Goal: Task Accomplishment & Management: Manage account settings

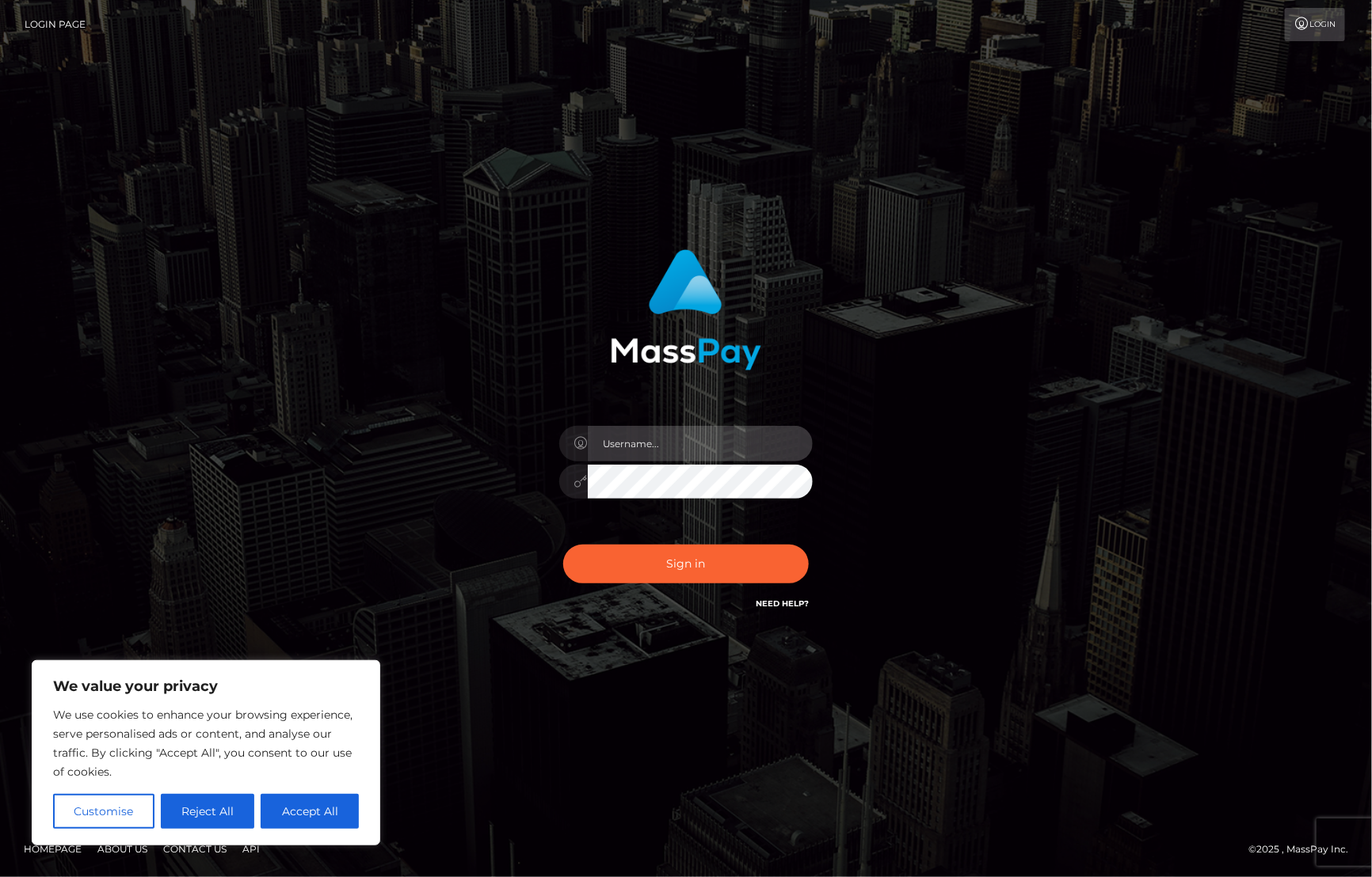
click at [726, 436] on input "text" at bounding box center [700, 444] width 225 height 36
click at [660, 447] on input "text" at bounding box center [700, 444] width 225 height 36
paste input "cyrus.b+ace@patrianna.com"
type input "cyrus.b+ace@patrianna.com"
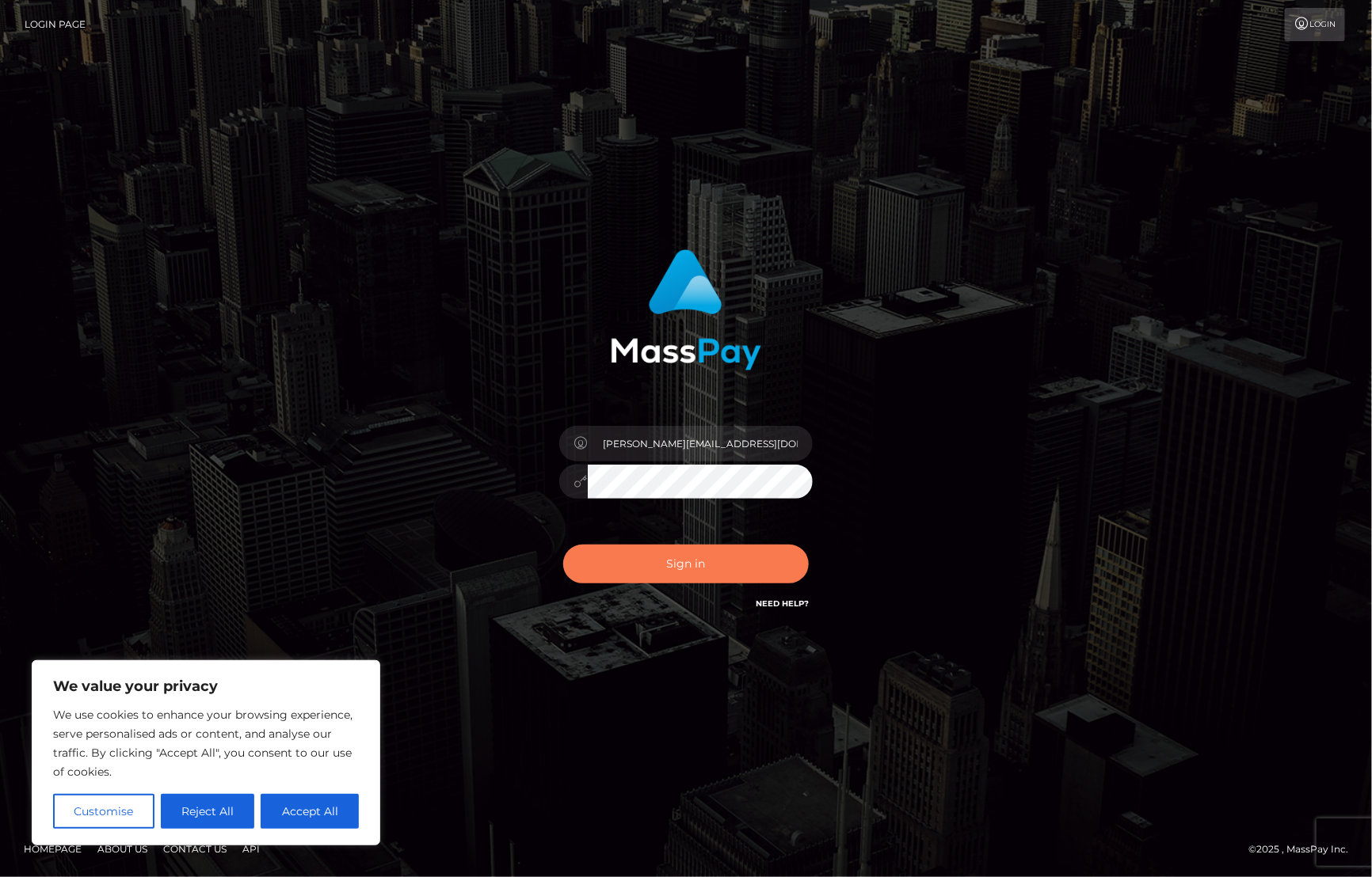
click at [679, 565] on button "Sign in" at bounding box center [686, 565] width 245 height 39
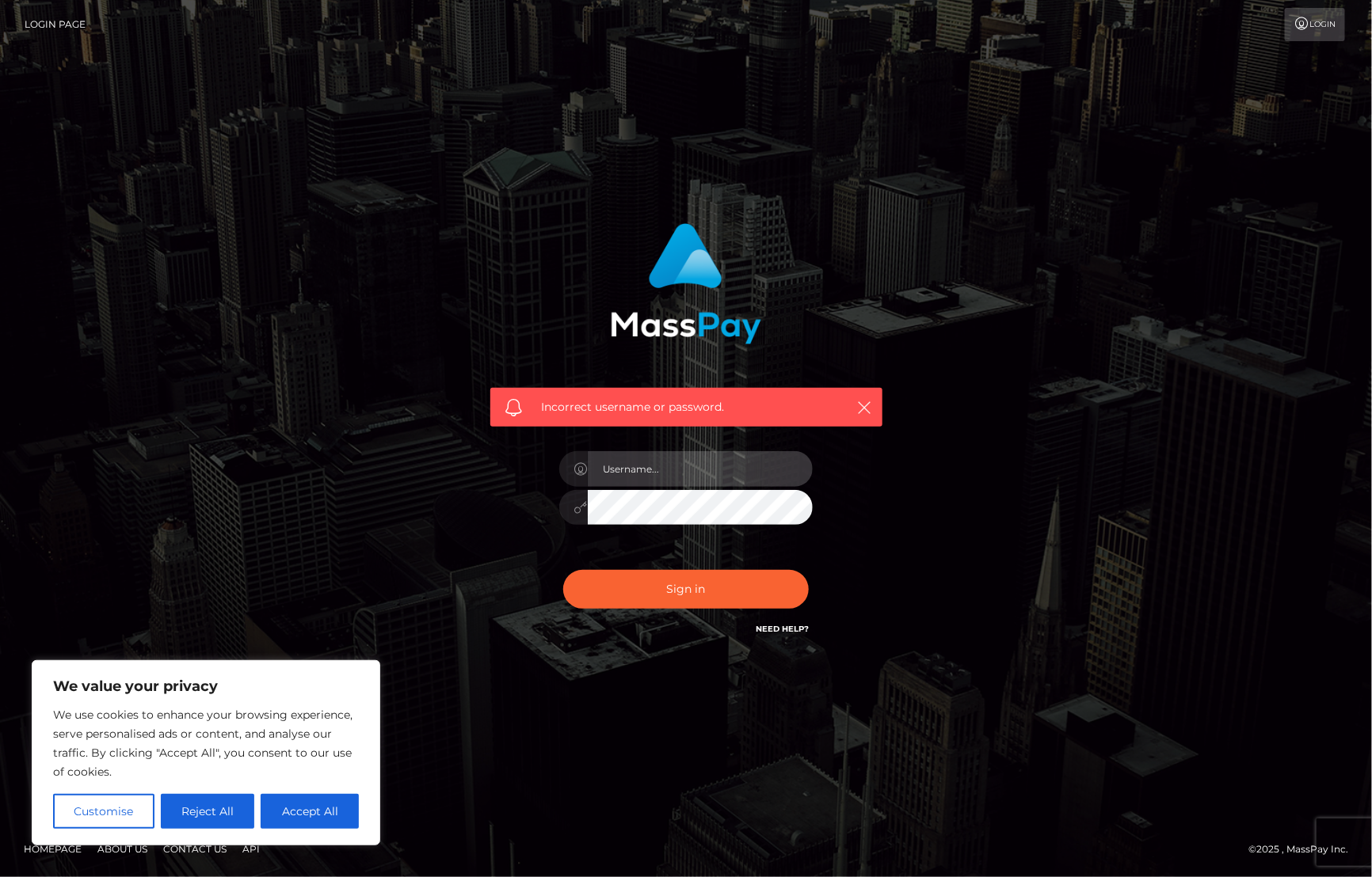
click at [662, 463] on input "text" at bounding box center [700, 469] width 225 height 36
type input "cyrus.b@patrianna.com"
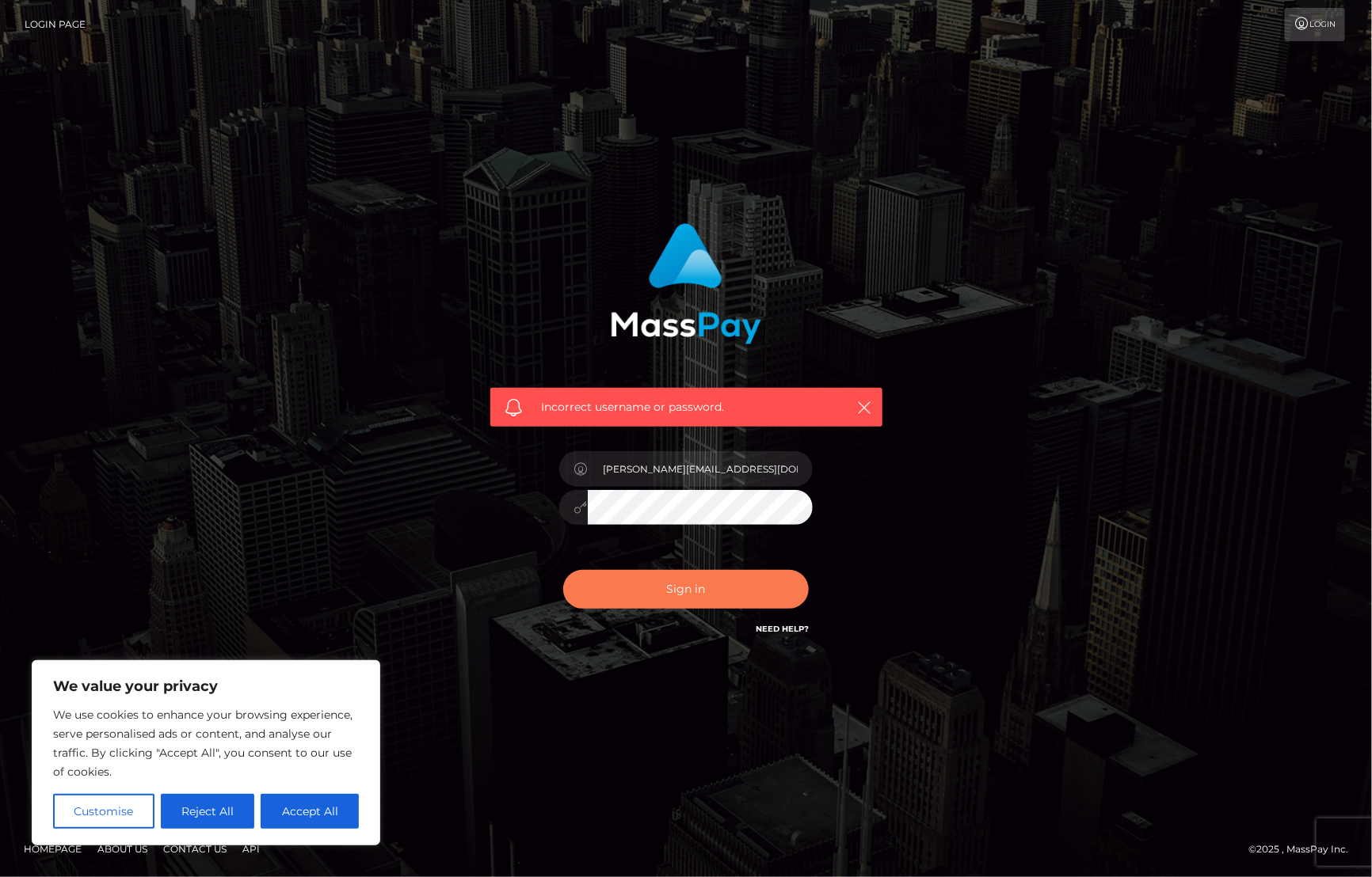
click at [686, 586] on button "Sign in" at bounding box center [686, 589] width 245 height 39
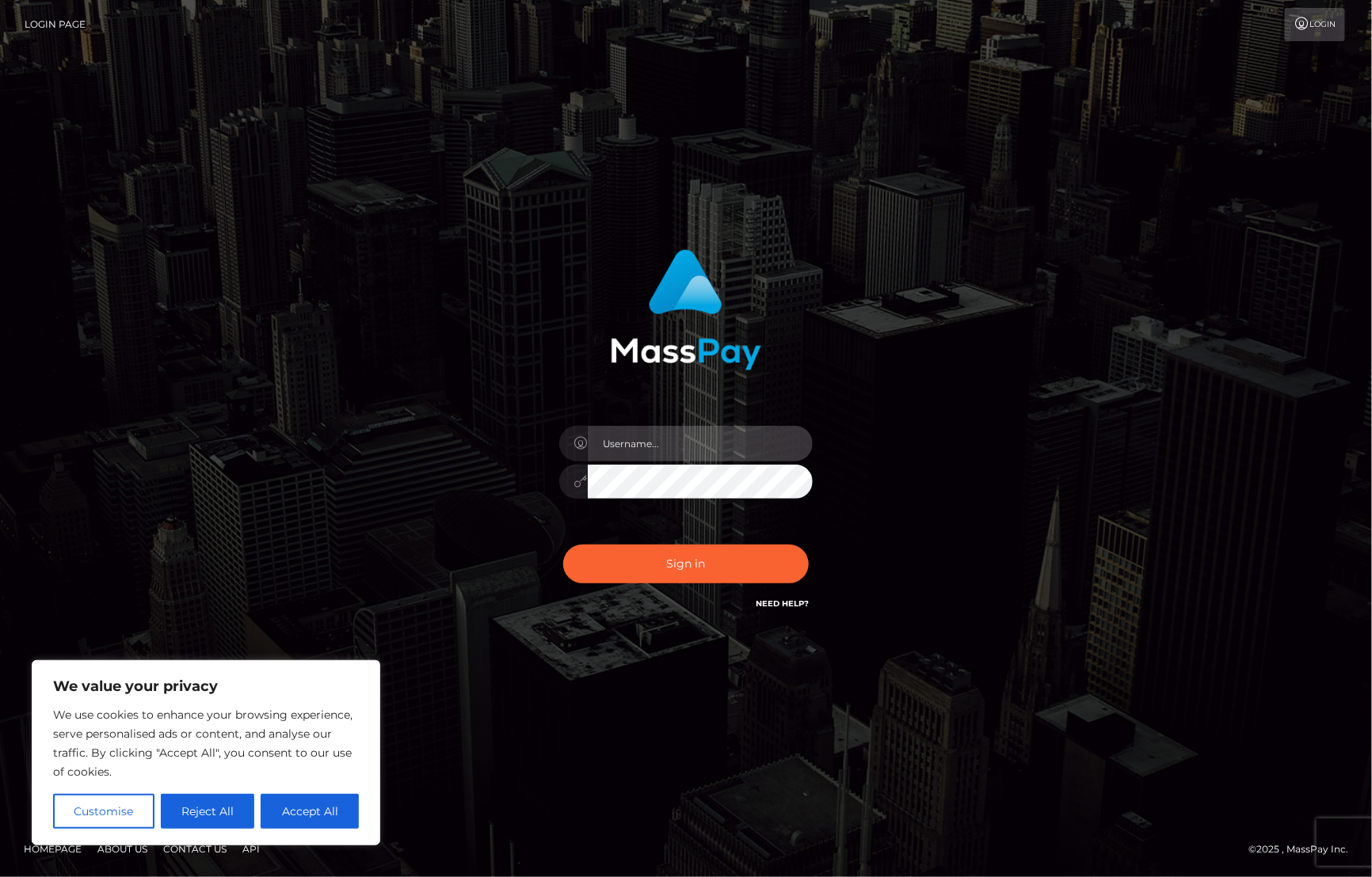
click at [686, 441] on input "text" at bounding box center [700, 444] width 225 height 36
click at [619, 441] on input "text" at bounding box center [700, 444] width 225 height 36
paste input "cyrus.b+ace@patrianna.com"
type input "cyrus.b+ace@patrianna.com"
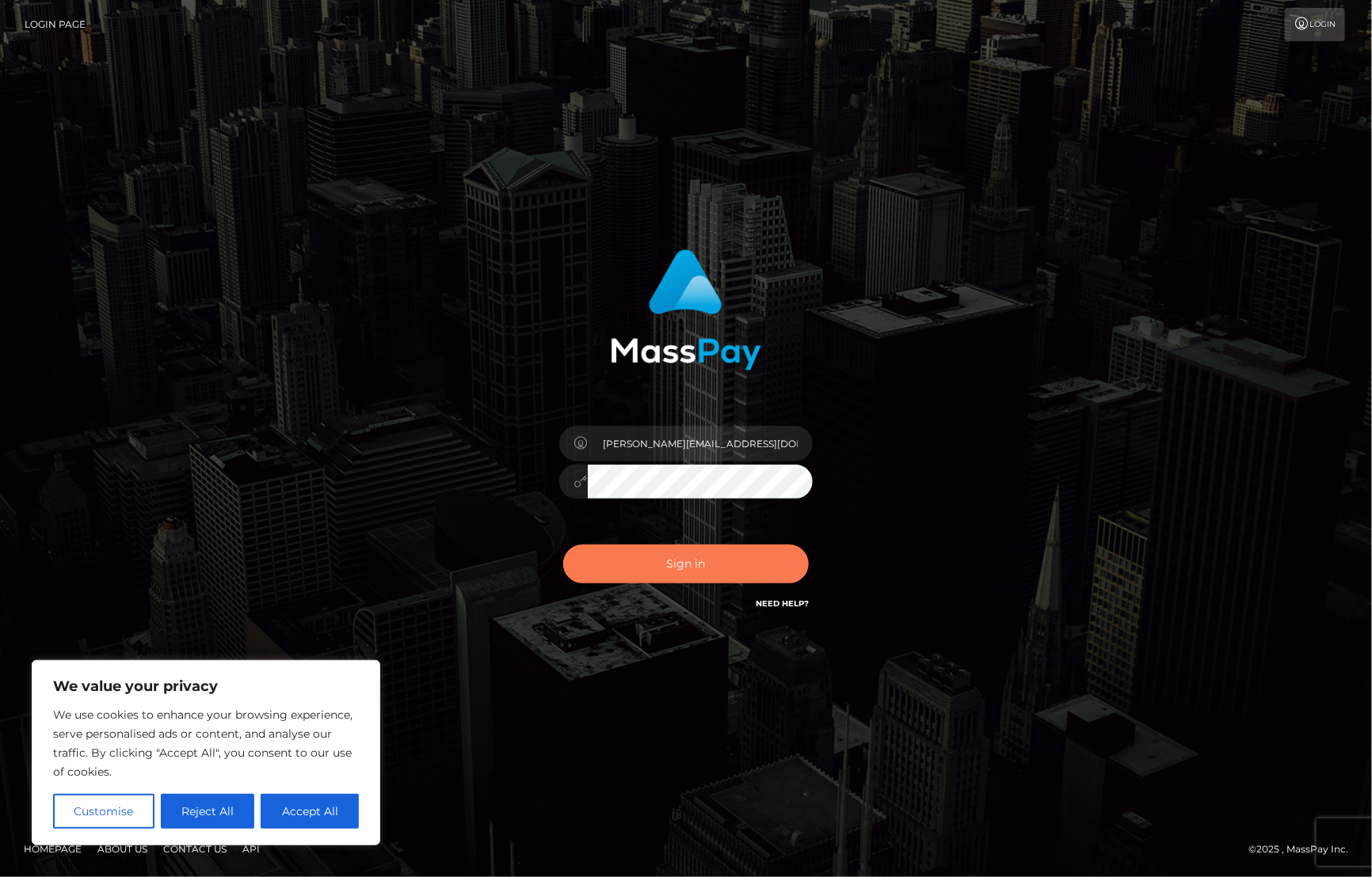
click at [686, 557] on button "Sign in" at bounding box center [686, 565] width 245 height 39
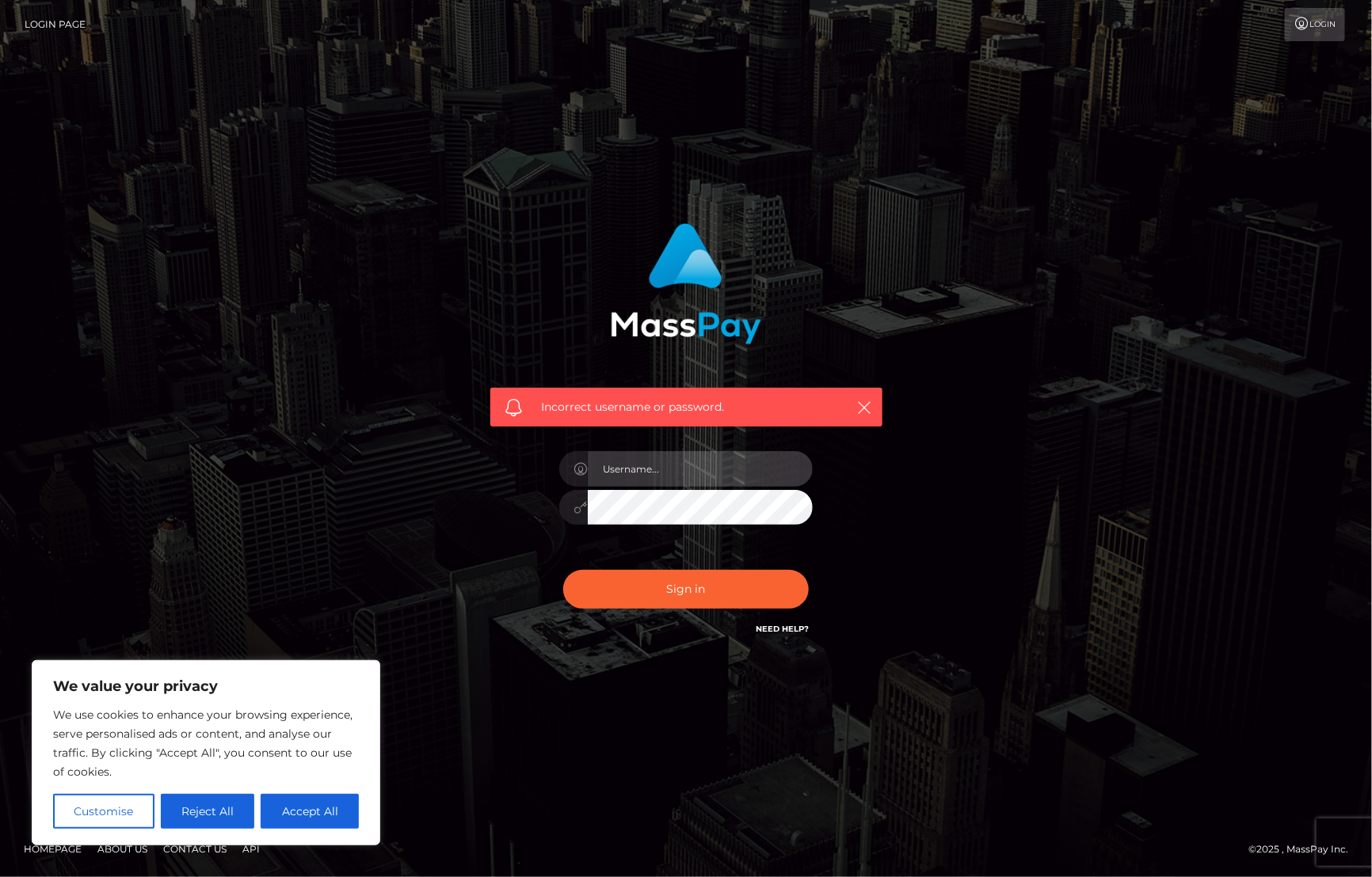
click at [675, 461] on input "text" at bounding box center [700, 469] width 225 height 36
type input "cyrus.b@patrianna.com"
click at [875, 404] on div "Incorrect username or password." at bounding box center [686, 407] width 392 height 40
click at [857, 408] on icon "button" at bounding box center [865, 407] width 16 height 16
click at [868, 408] on icon "button" at bounding box center [865, 407] width 16 height 16
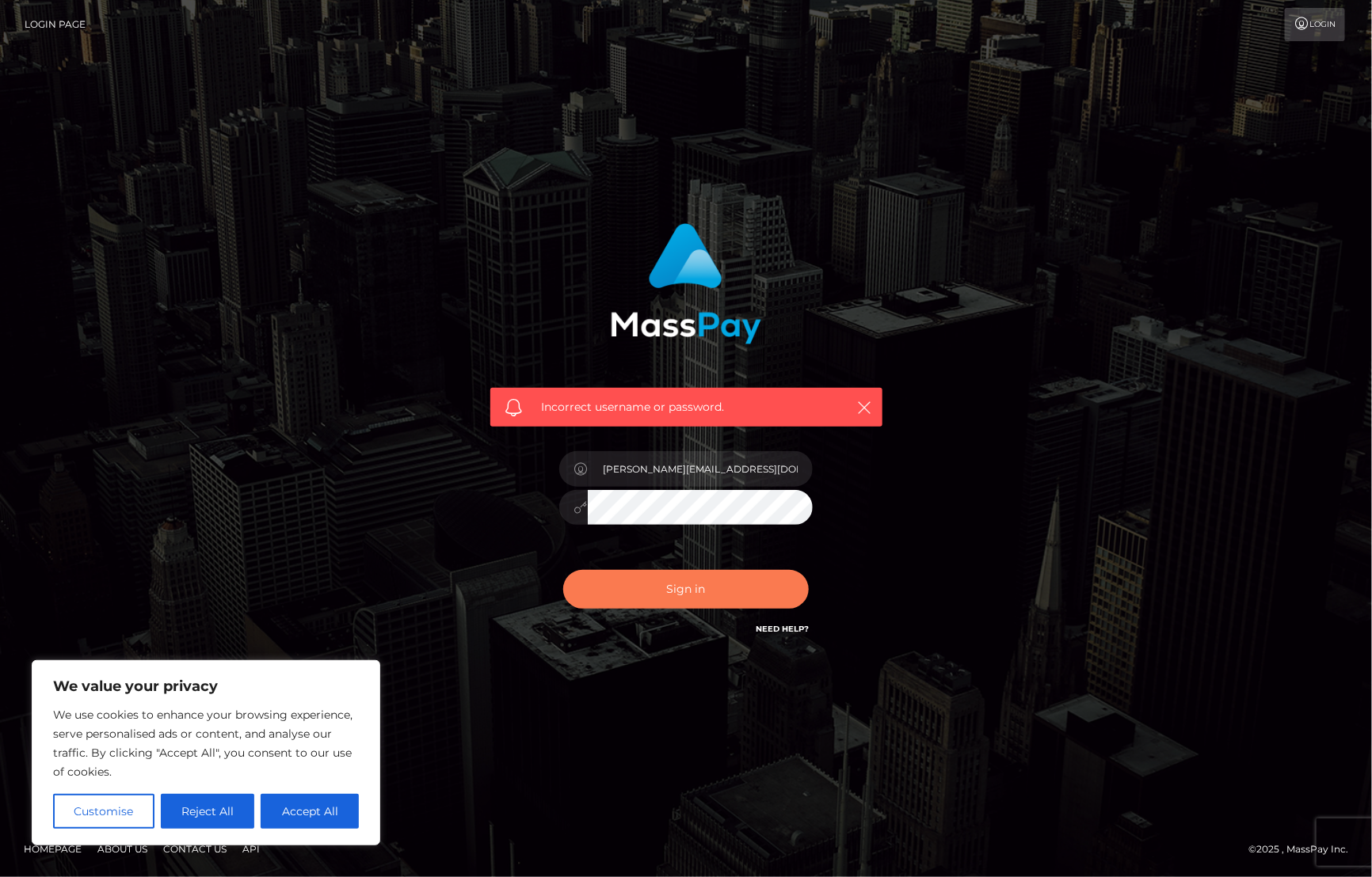
click at [678, 591] on button "Sign in" at bounding box center [686, 589] width 245 height 39
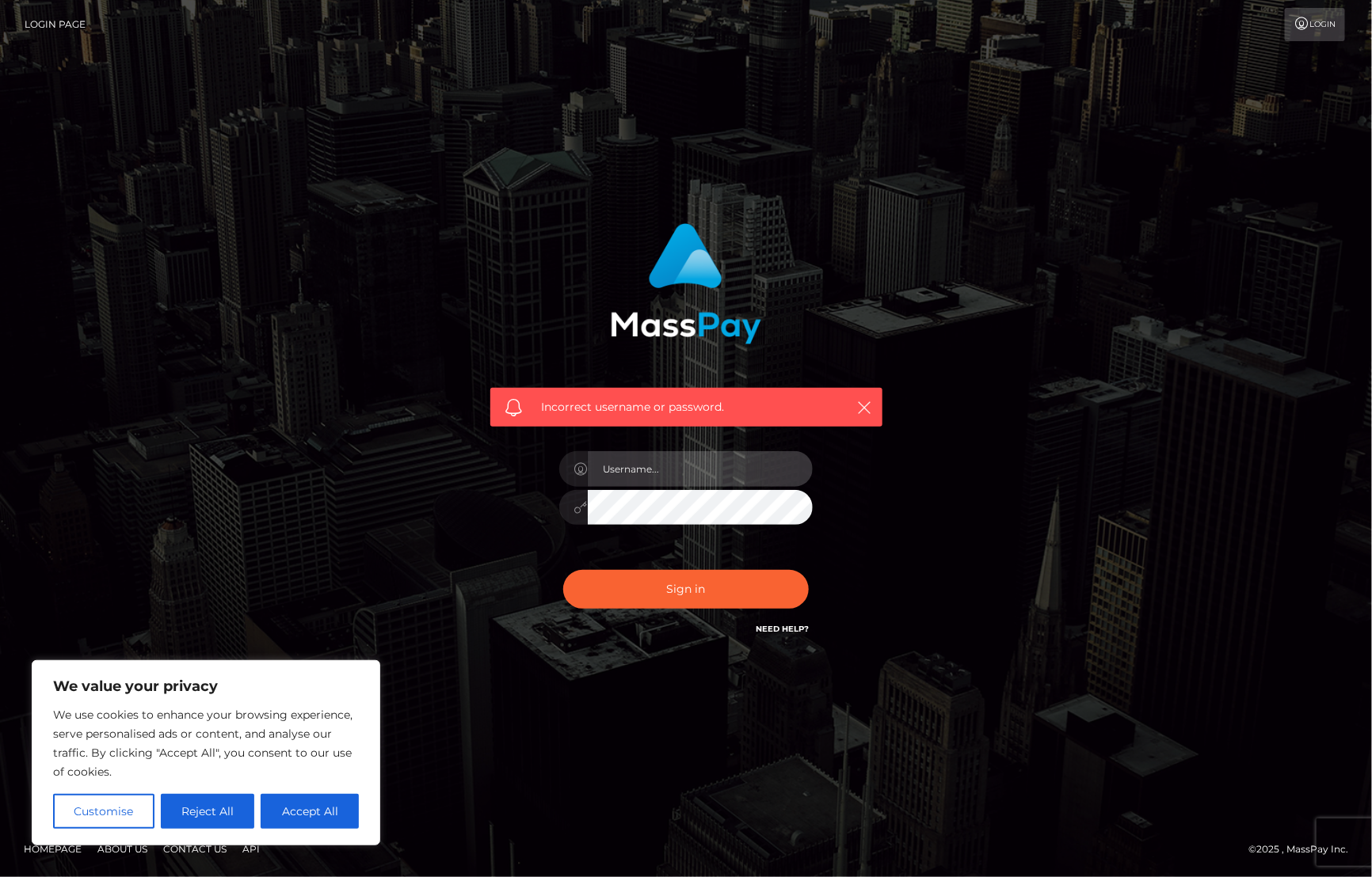
click at [662, 463] on input "text" at bounding box center [700, 469] width 225 height 36
type input "Cyrus.JPA"
click at [691, 464] on input "Cyrus.JPA" at bounding box center [700, 469] width 225 height 36
click at [536, 479] on div "Incorrect username or password. Cyrus.JPA" at bounding box center [686, 431] width 416 height 439
click at [654, 465] on input "text" at bounding box center [700, 469] width 225 height 36
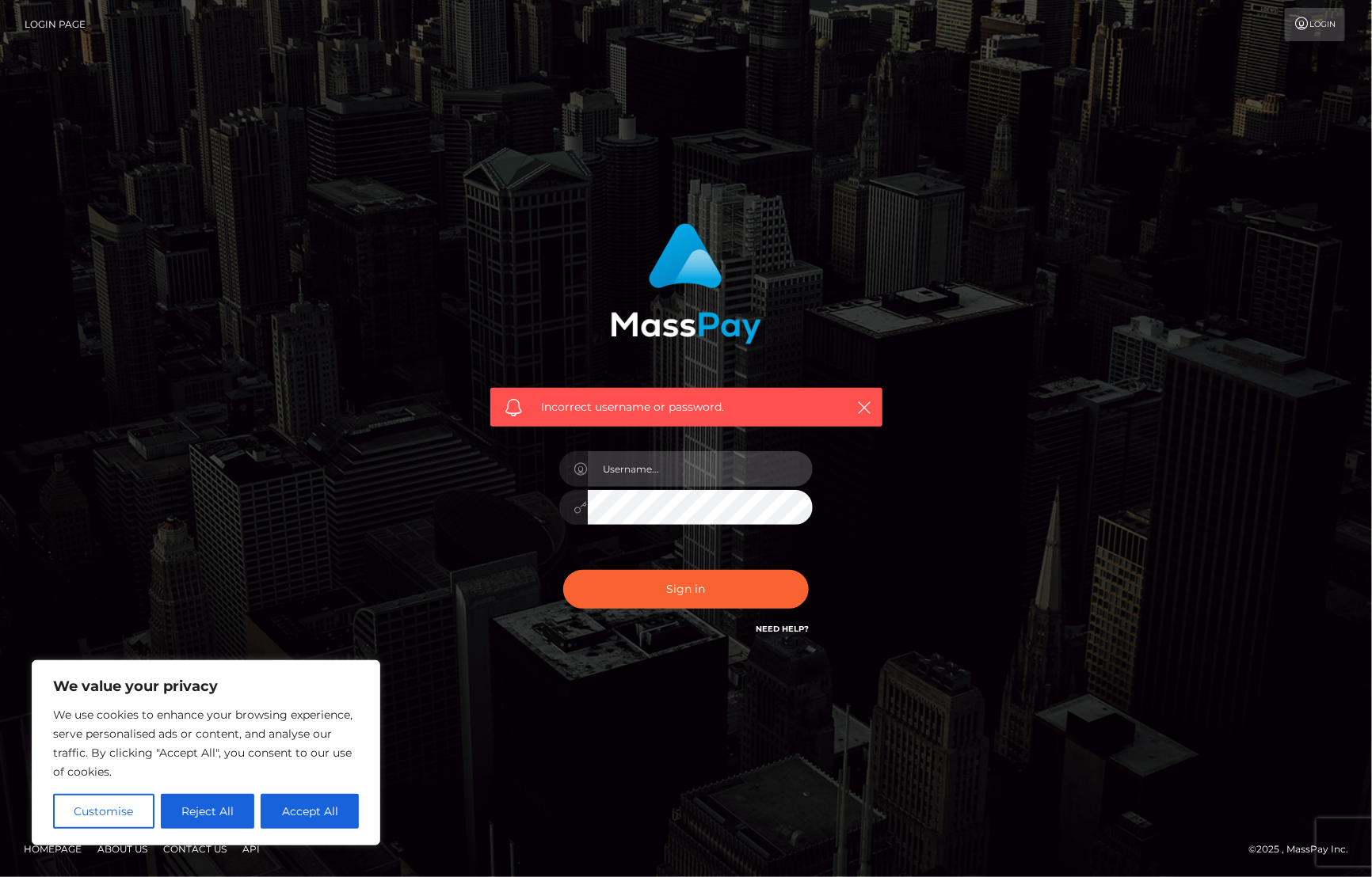
type input "[PERSON_NAME].Silversocial"
click at [525, 519] on div "Incorrect username or password. Cyrus.Silversocial" at bounding box center [686, 431] width 416 height 439
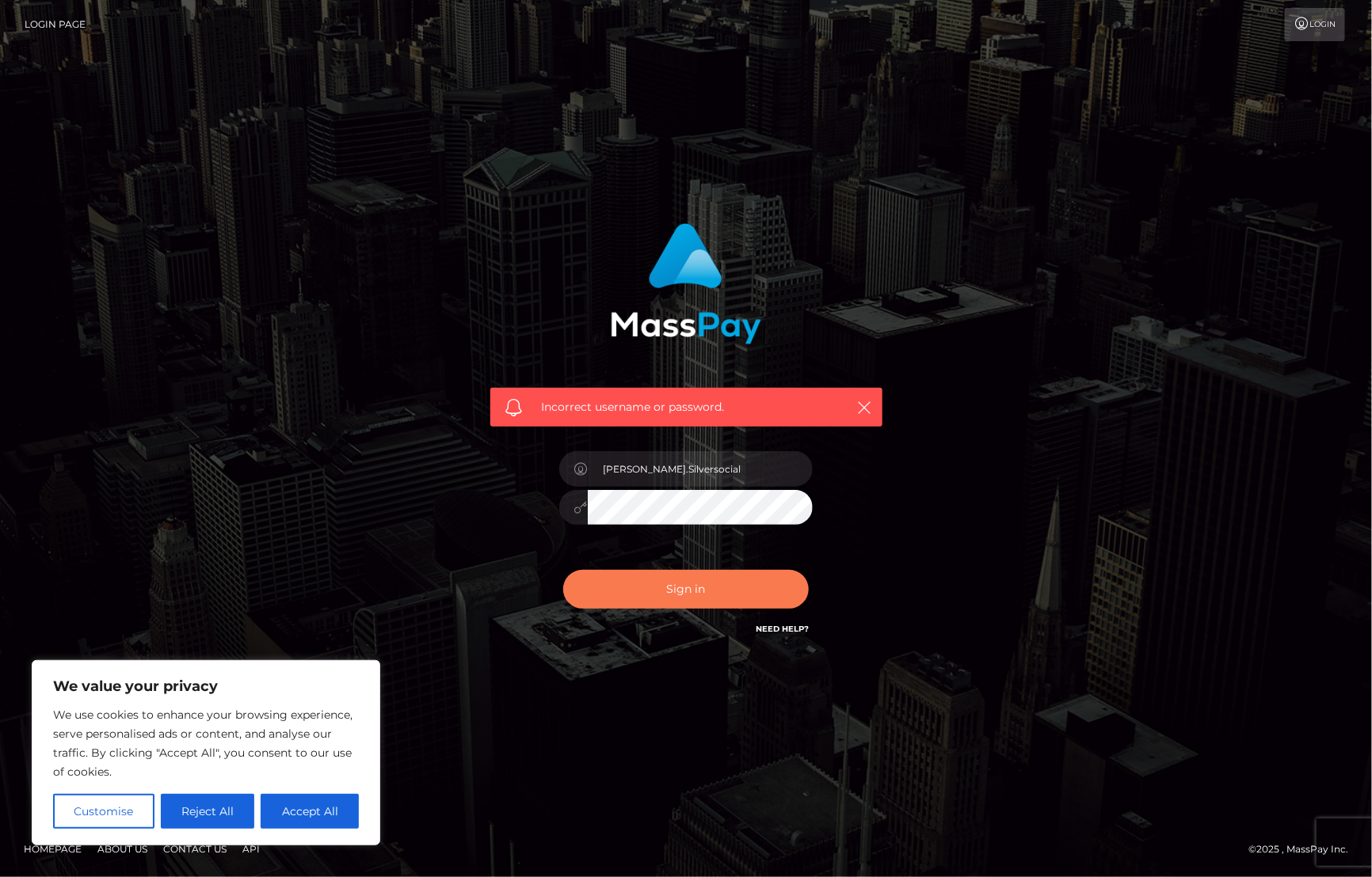
click at [689, 580] on button "Sign in" at bounding box center [686, 589] width 245 height 39
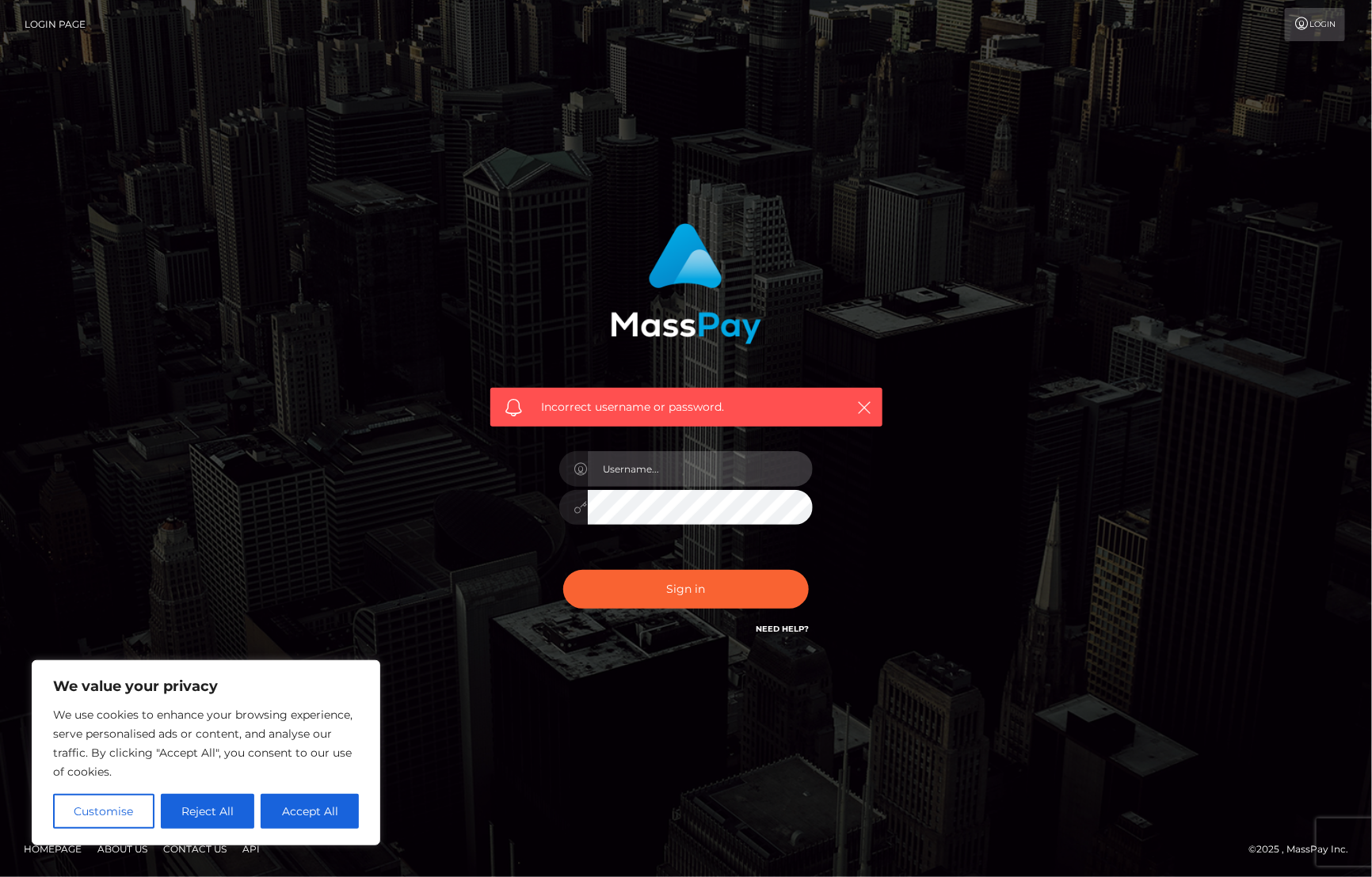
click at [683, 478] on input "text" at bounding box center [700, 469] width 225 height 36
type input "[PERSON_NAME].Silversocial"
click at [488, 531] on div "Incorrect username or password. [PERSON_NAME].Silversocial" at bounding box center [686, 431] width 416 height 439
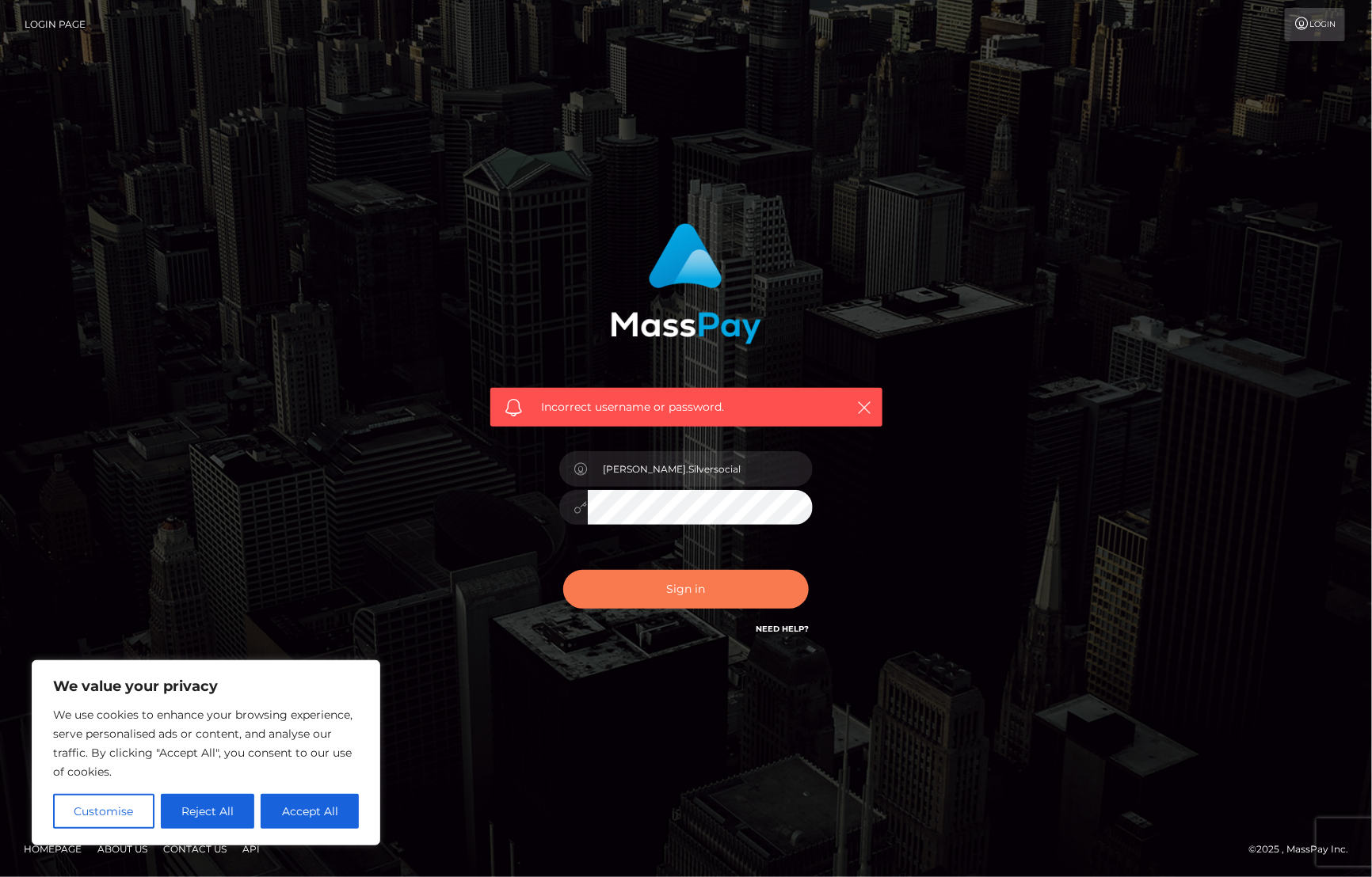
click at [658, 592] on button "Sign in" at bounding box center [686, 589] width 245 height 39
click at [868, 402] on icon "button" at bounding box center [865, 407] width 16 height 16
drag, startPoint x: 877, startPoint y: 399, endPoint x: 844, endPoint y: 404, distance: 33.4
click at [856, 399] on div "Incorrect username or password." at bounding box center [686, 407] width 392 height 40
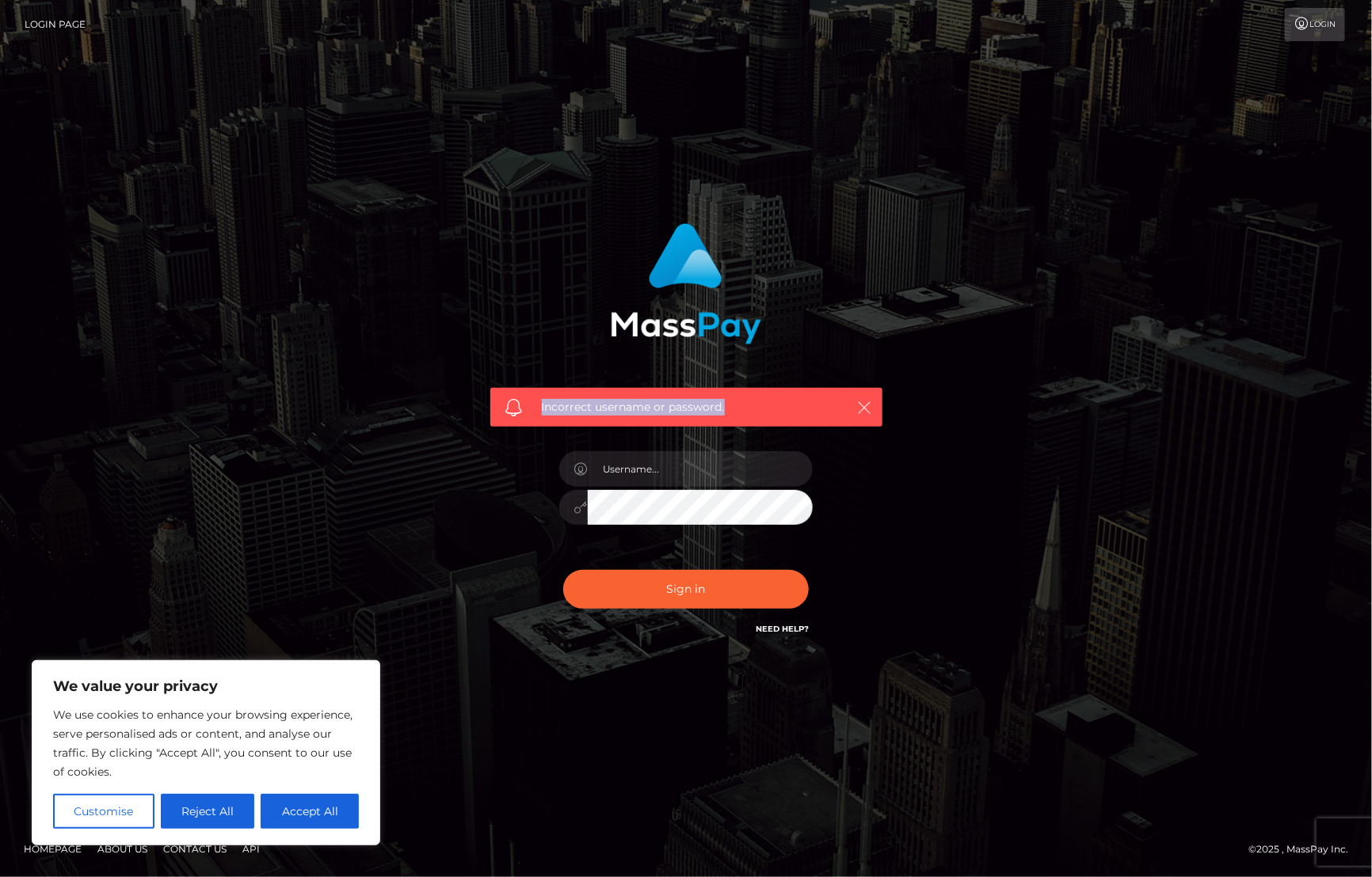
click at [871, 404] on icon "button" at bounding box center [865, 407] width 16 height 16
click at [872, 409] on icon "button" at bounding box center [865, 407] width 16 height 16
click at [865, 407] on icon "button" at bounding box center [865, 407] width 16 height 16
click at [520, 330] on div "Incorrect username or password." at bounding box center [686, 319] width 416 height 216
click at [689, 465] on input "text" at bounding box center [700, 469] width 225 height 36
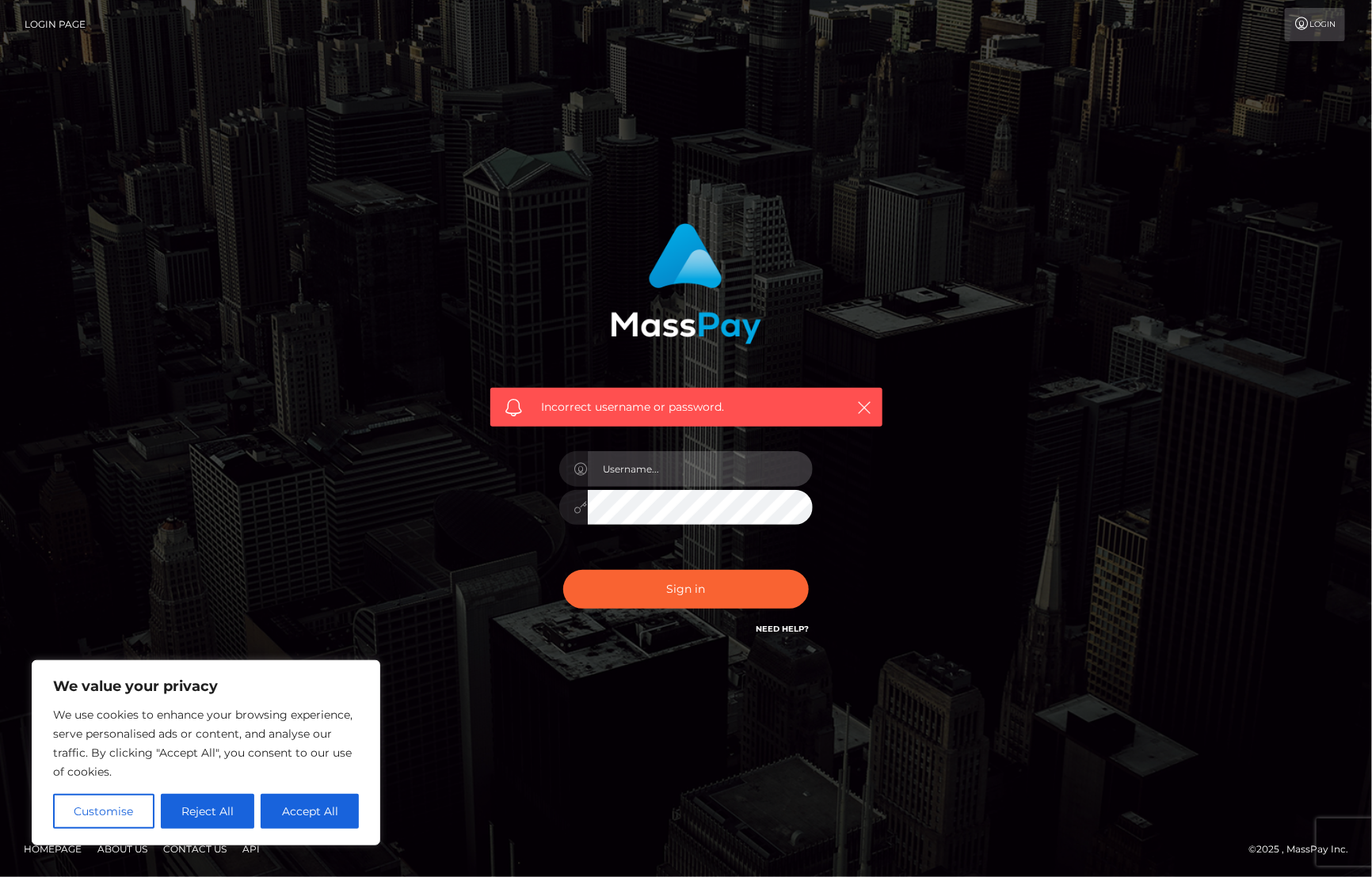
type input "[PERSON_NAME].Silversocial"
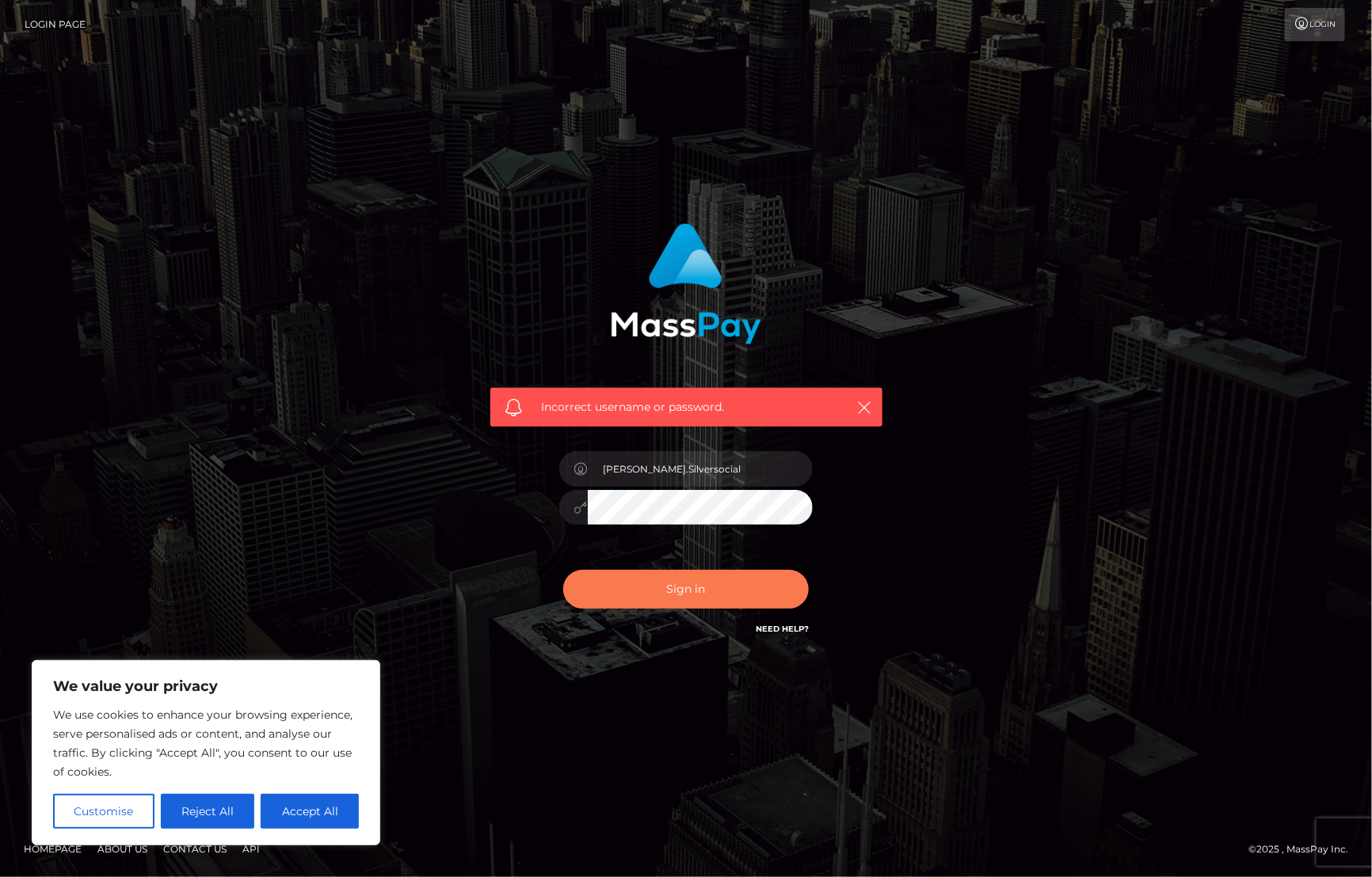
click at [697, 600] on button "Sign in" at bounding box center [686, 589] width 245 height 39
click at [691, 449] on div at bounding box center [686, 500] width 277 height 121
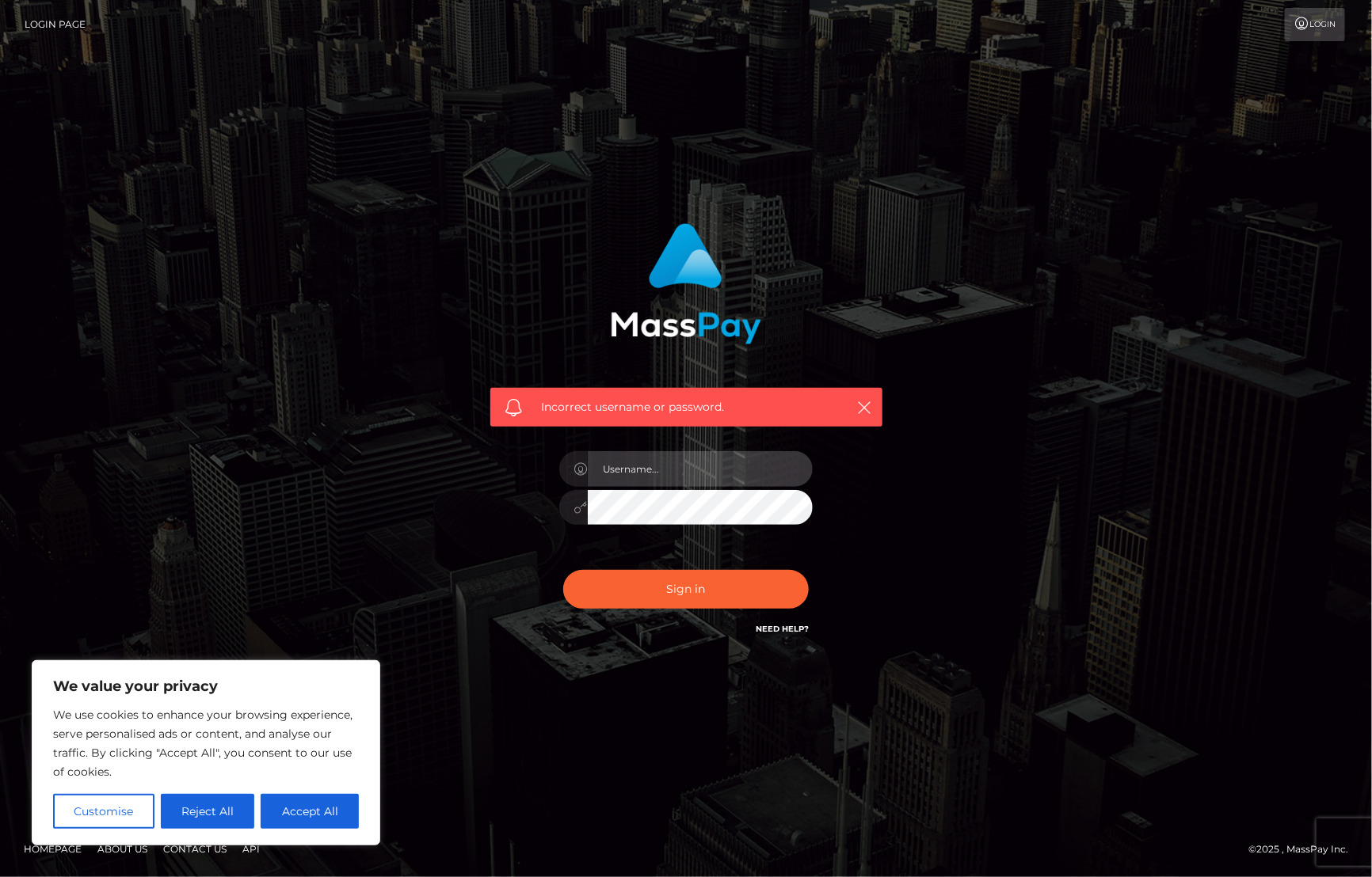
click at [673, 479] on input "text" at bounding box center [700, 469] width 225 height 36
type input "cyrus.b@patrianna.com"
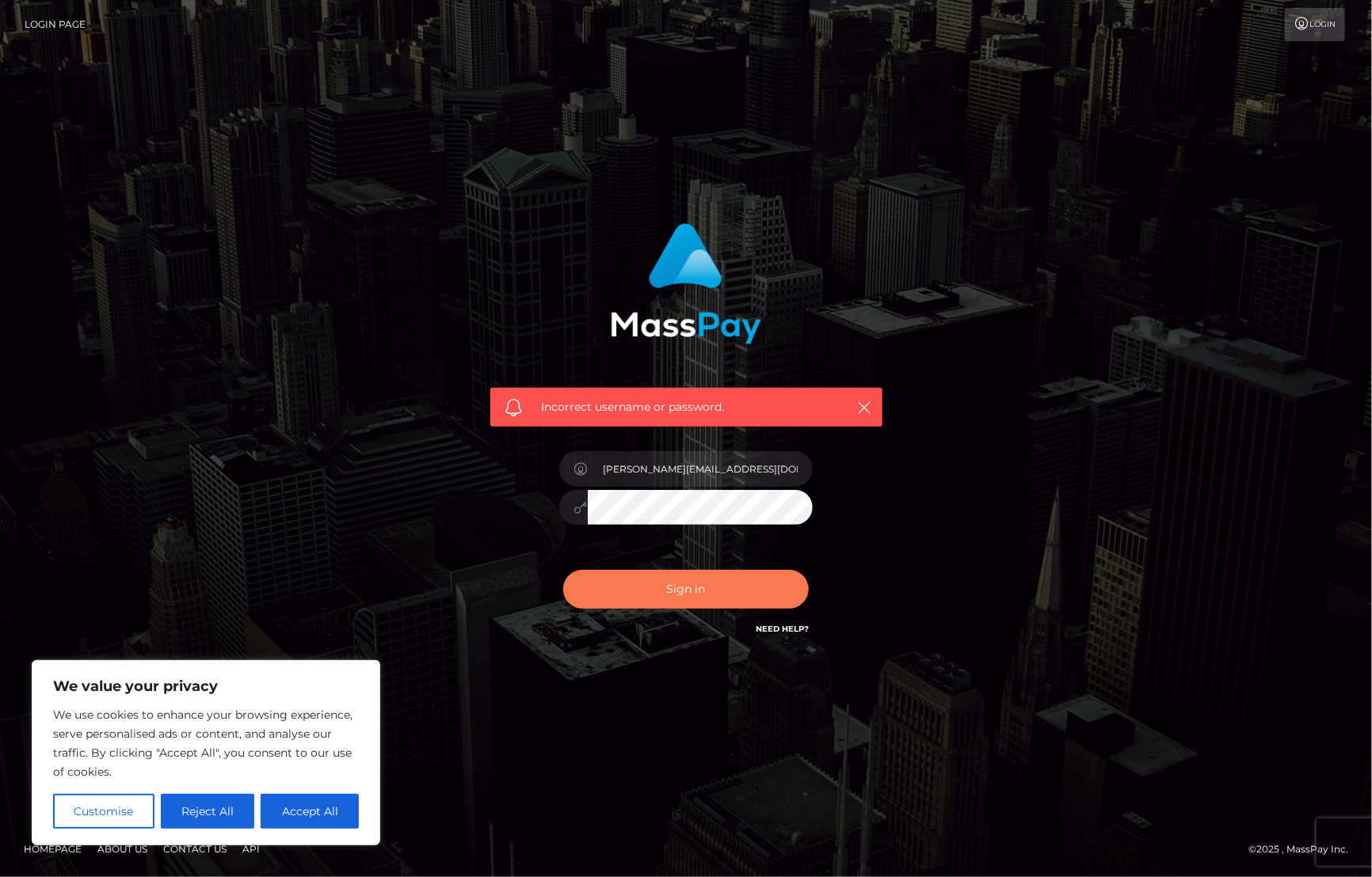
click at [642, 588] on button "Sign in" at bounding box center [686, 589] width 245 height 39
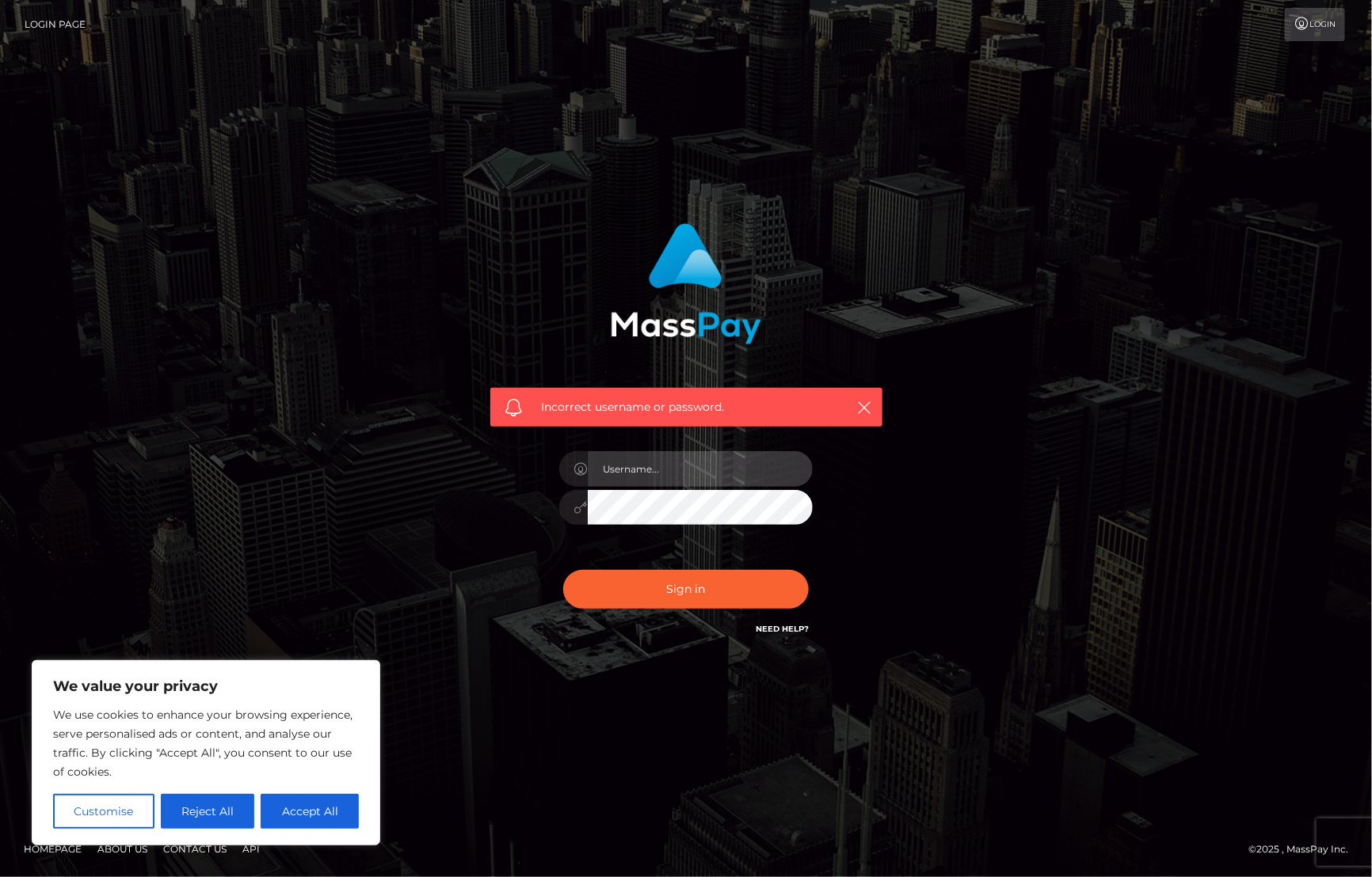
click at [612, 468] on input "text" at bounding box center [700, 469] width 225 height 36
paste input "cyrus.b@patrianna.com"
click at [734, 471] on input "[PERSON_NAME][EMAIL_ADDRESS][DOMAIN_NAME]" at bounding box center [700, 469] width 225 height 36
paste input "cyrus.b+ace@patrianna.com"
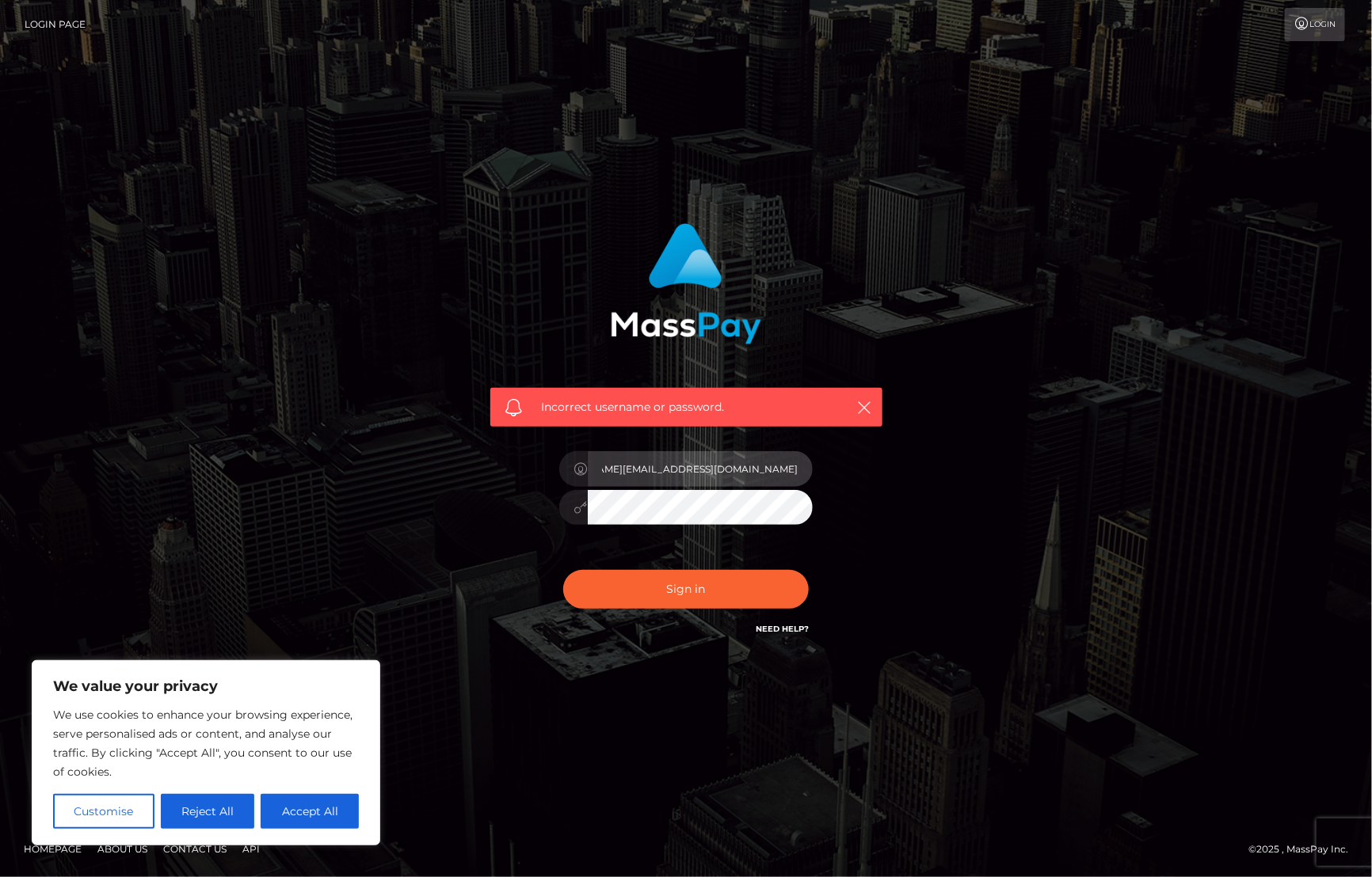
type input "cyrus.b@patrianna.com & cyrus.b+ace@patrianna.com"
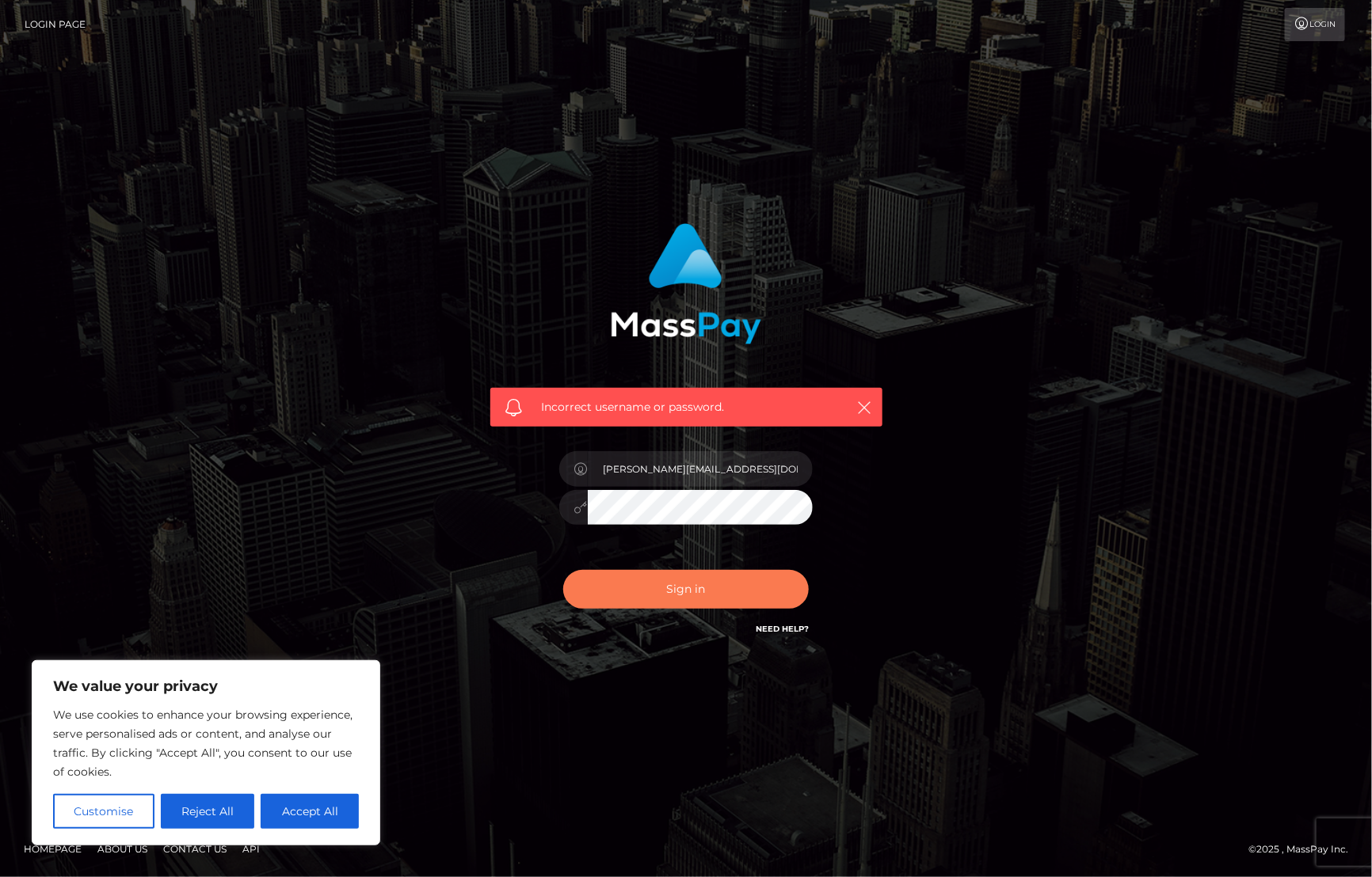
click at [639, 596] on button "Sign in" at bounding box center [686, 589] width 245 height 39
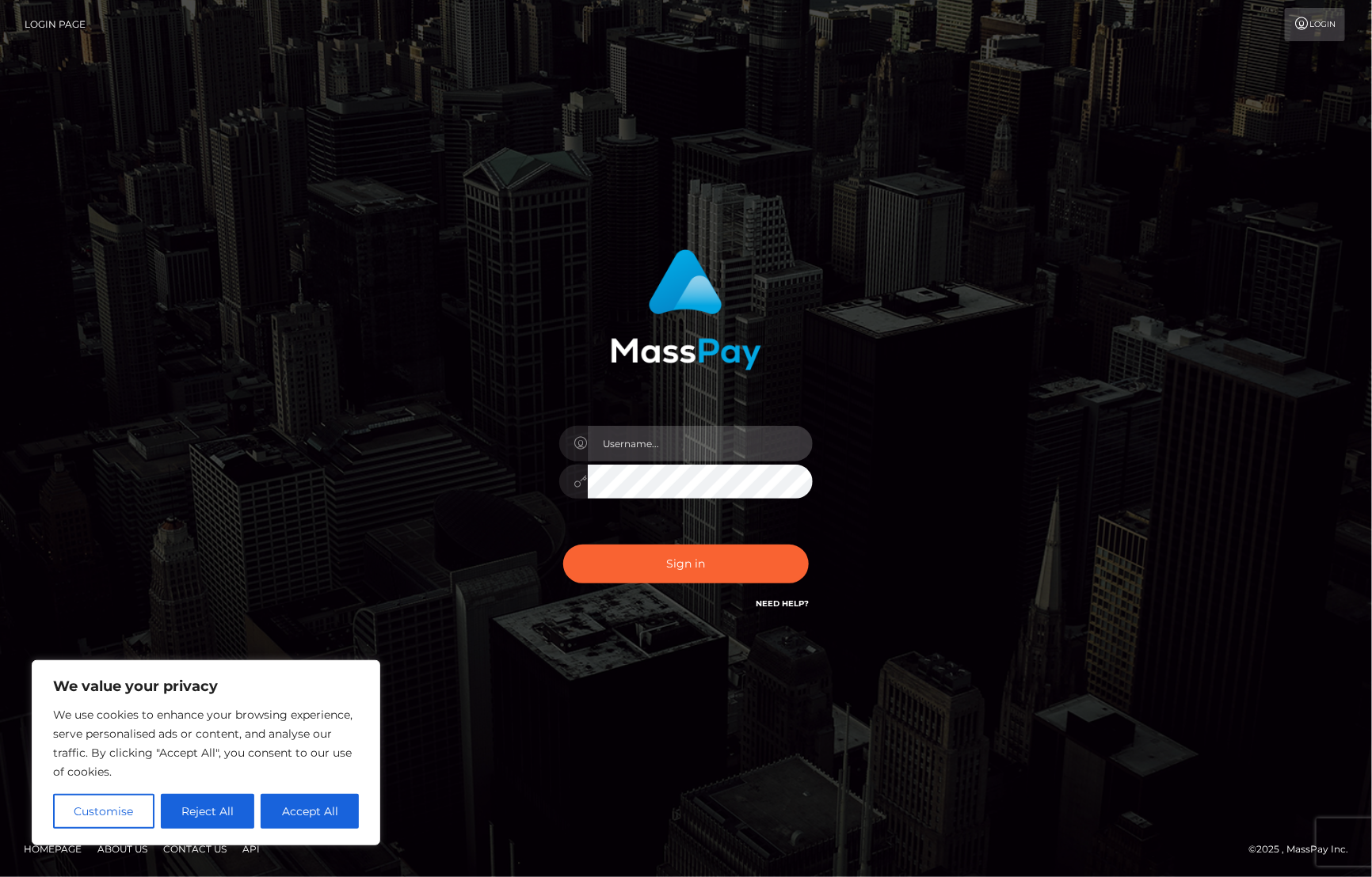
click at [654, 431] on input "text" at bounding box center [700, 444] width 225 height 36
type input "[PERSON_NAME].Silversocial"
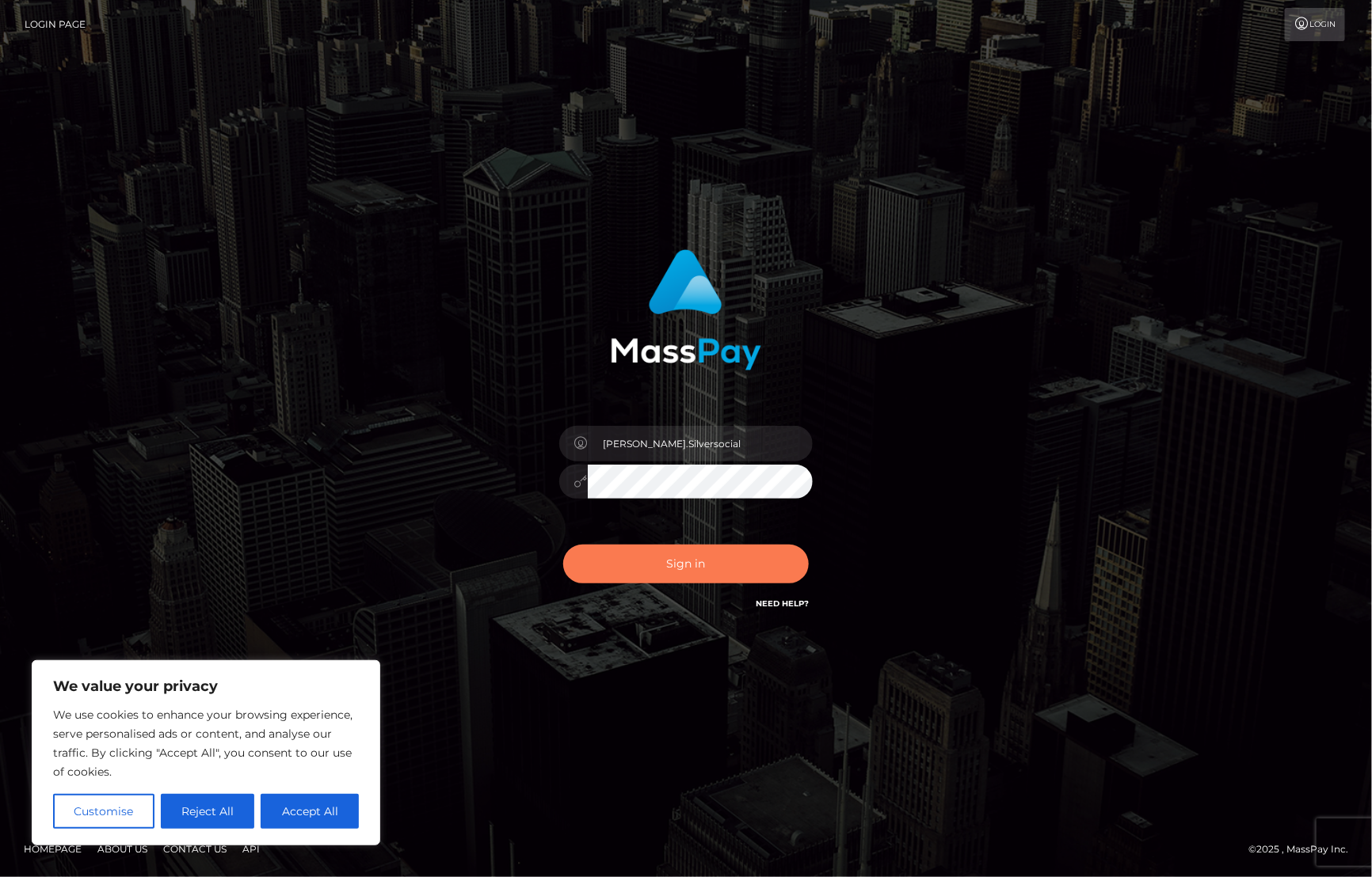
click at [666, 582] on button "Sign in" at bounding box center [686, 565] width 245 height 39
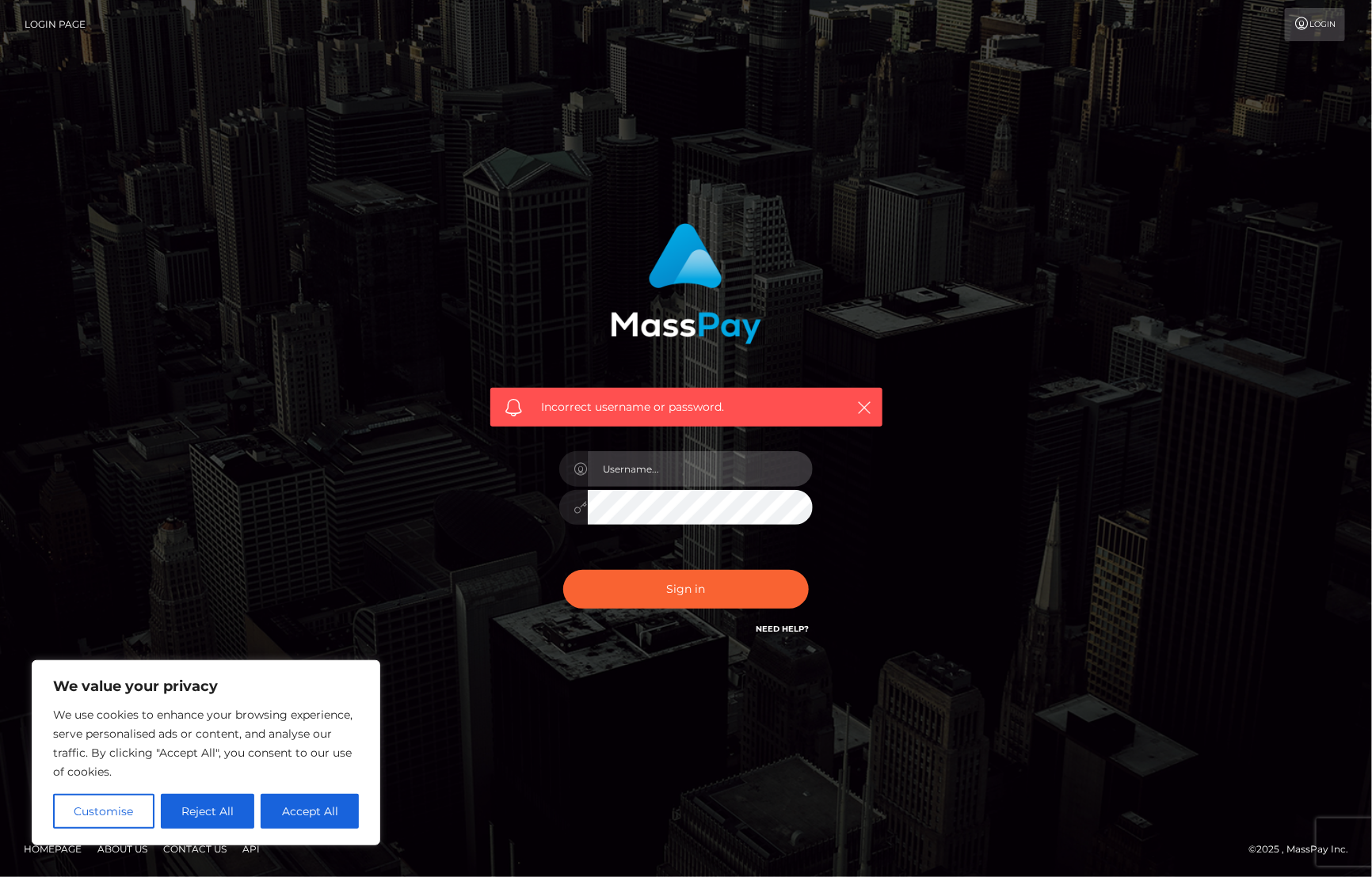
drag, startPoint x: 632, startPoint y: 465, endPoint x: 641, endPoint y: 456, distance: 12.7
click at [632, 465] on input "text" at bounding box center [700, 469] width 225 height 36
type input "Cyrus.Silversocial"
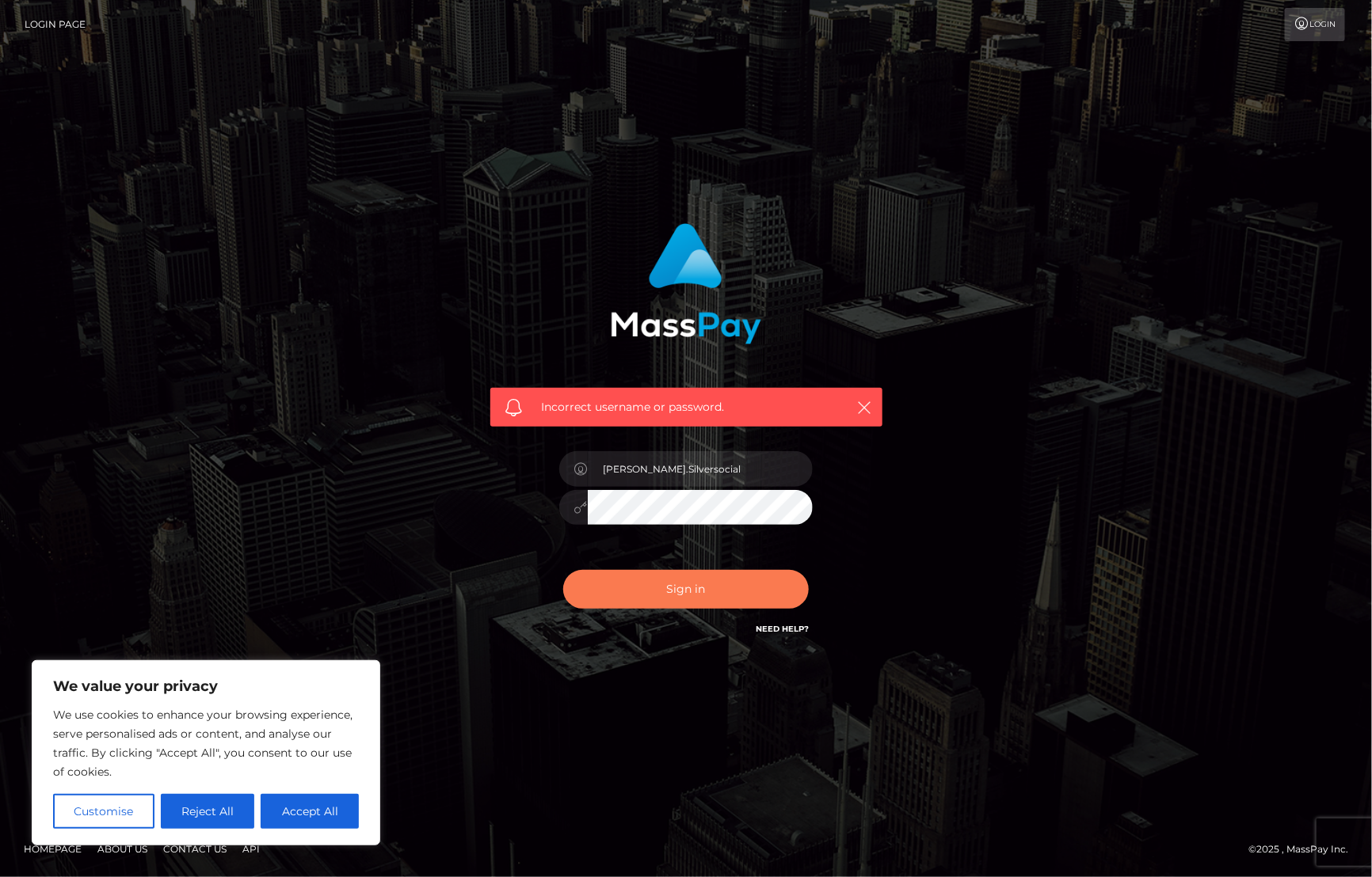
click at [678, 589] on button "Sign in" at bounding box center [686, 589] width 245 height 39
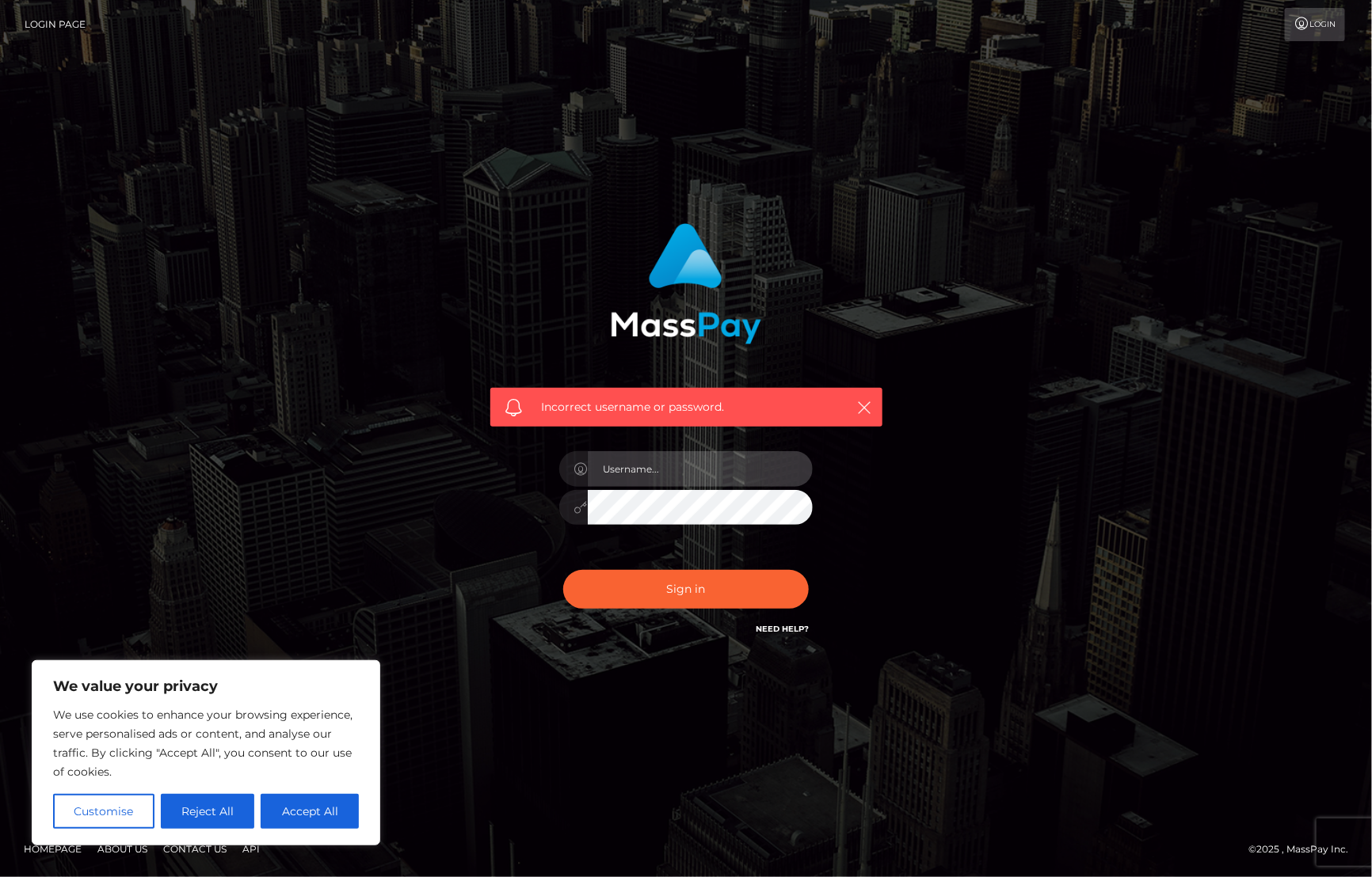
drag, startPoint x: 654, startPoint y: 456, endPoint x: 654, endPoint y: 464, distance: 8.0
click at [654, 456] on input "text" at bounding box center [700, 469] width 225 height 36
type input "cyrus.b@patrianna.com"
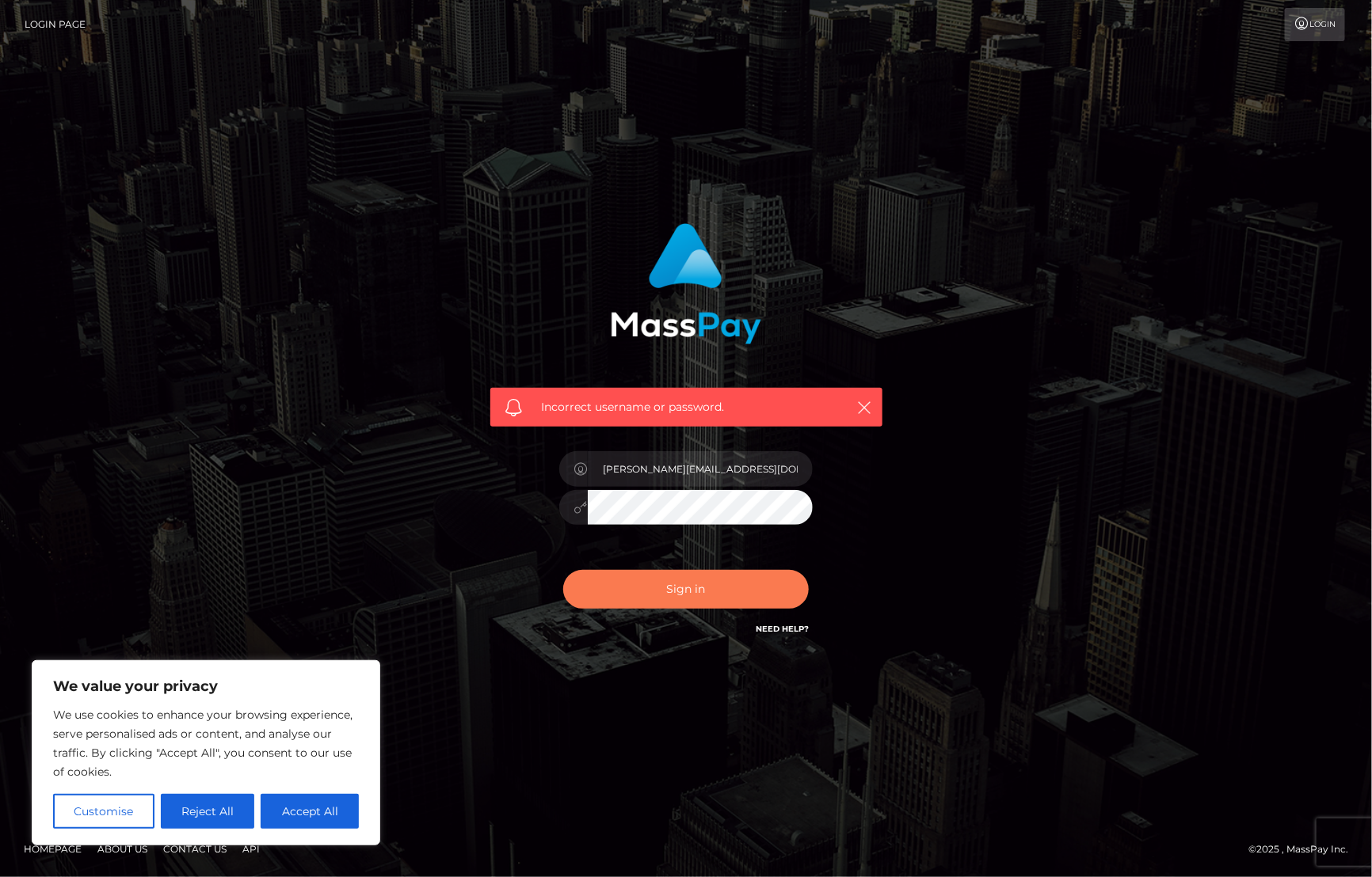
click at [657, 592] on button "Sign in" at bounding box center [686, 589] width 245 height 39
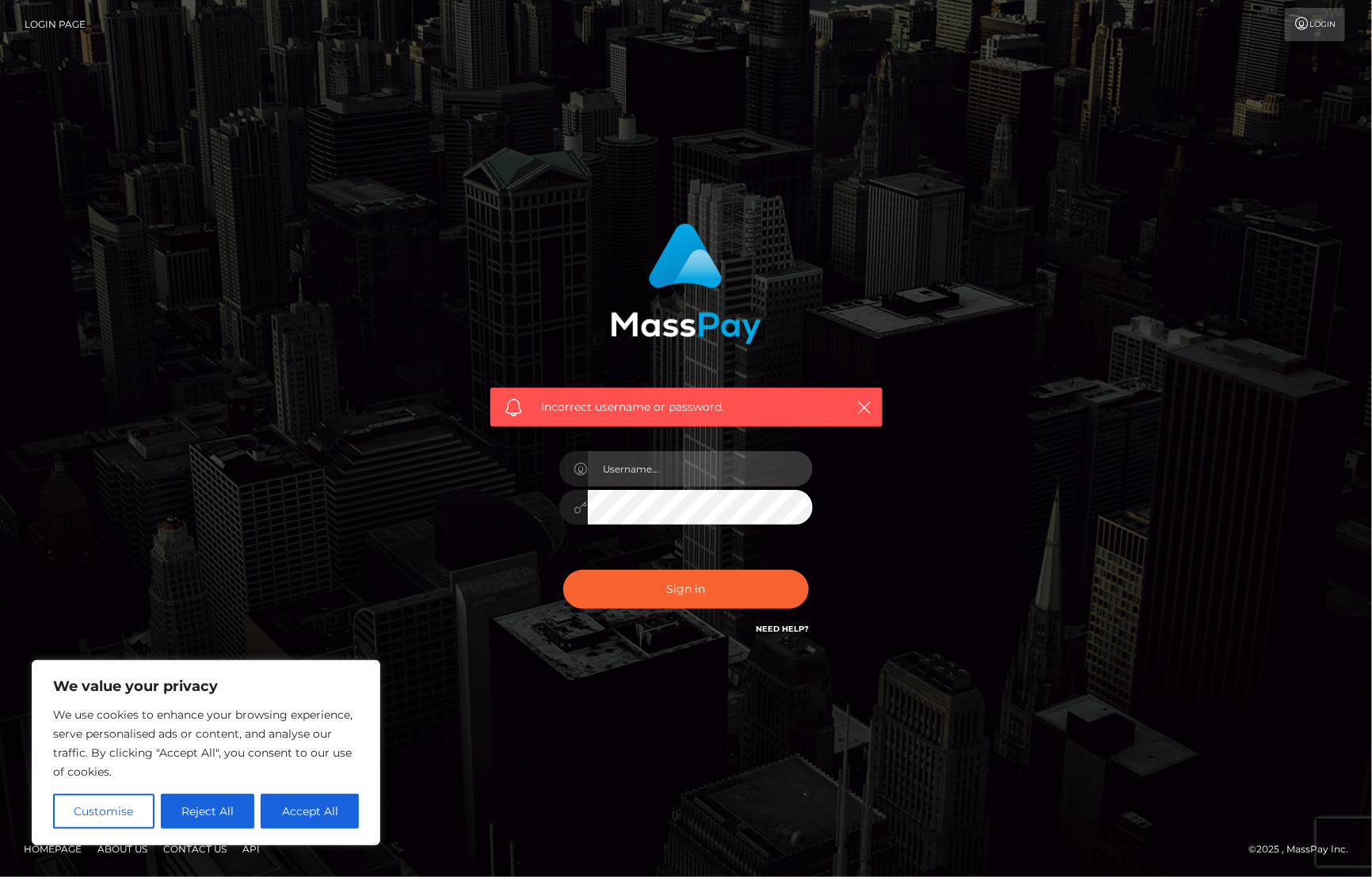
click at [650, 461] on input "text" at bounding box center [700, 469] width 225 height 36
type input "CyrusJP"
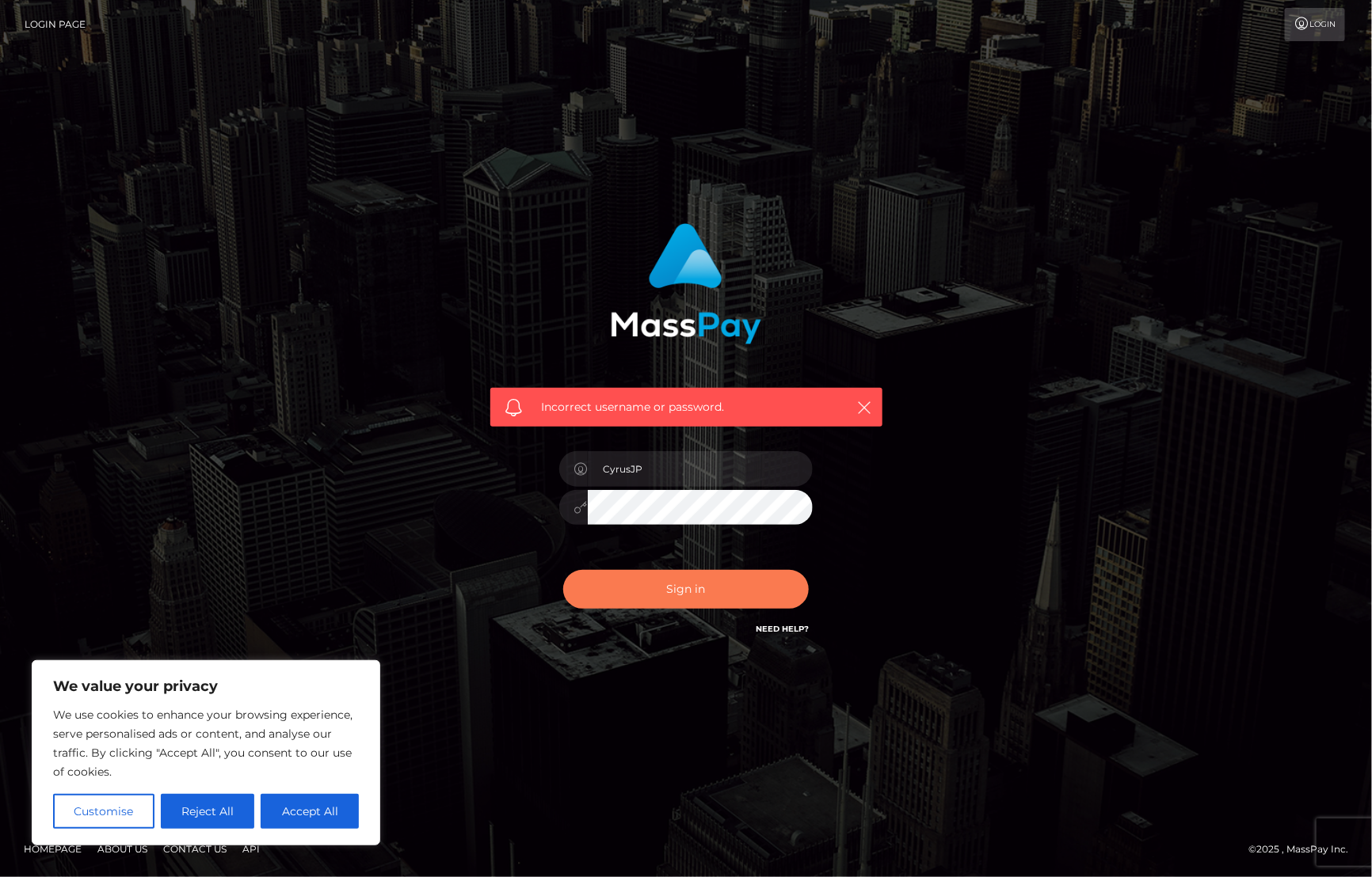
click at [659, 591] on button "Sign in" at bounding box center [686, 589] width 245 height 39
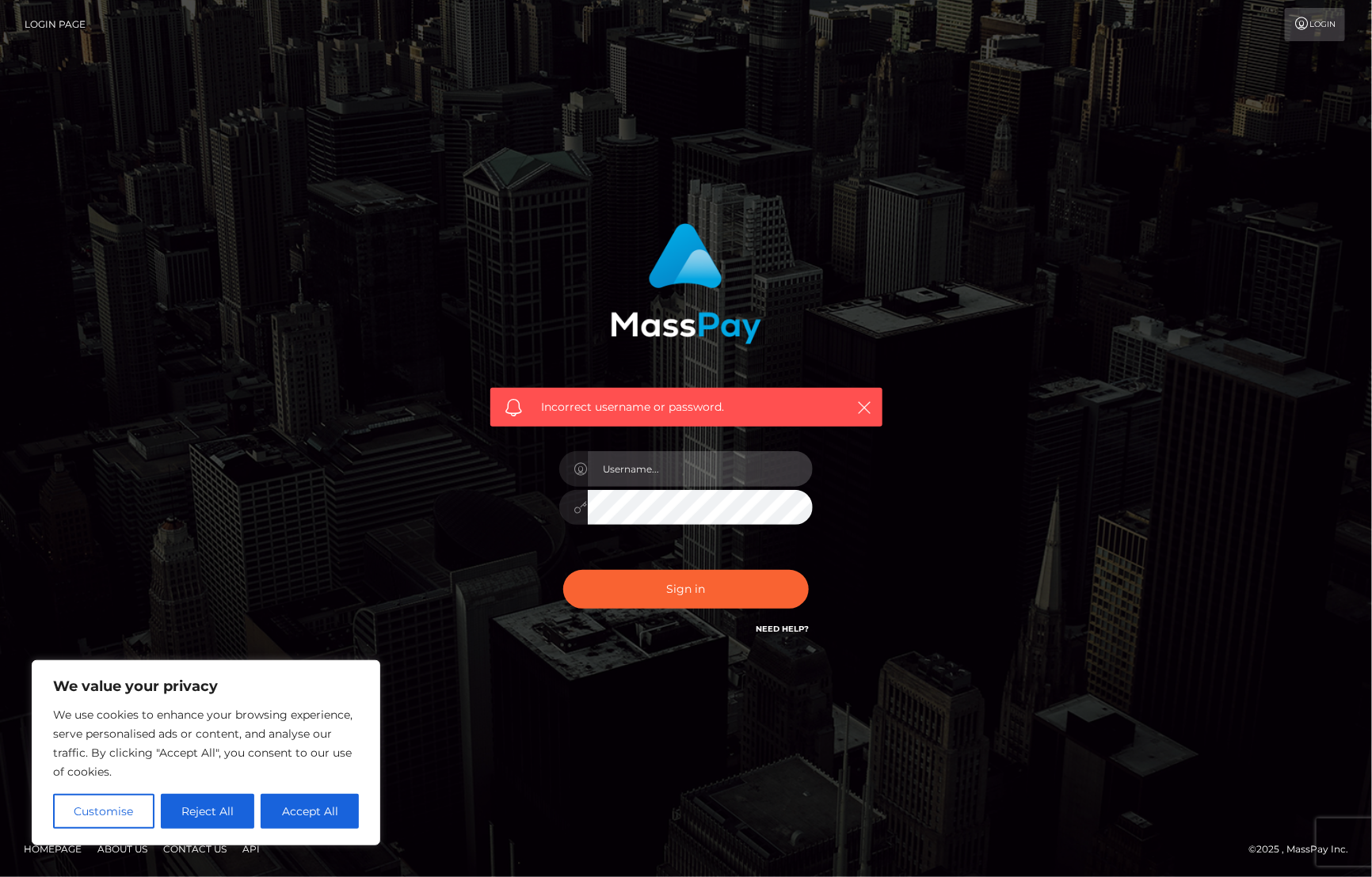
click at [659, 464] on input "text" at bounding box center [700, 469] width 225 height 36
type input "Cyrus.JPA"
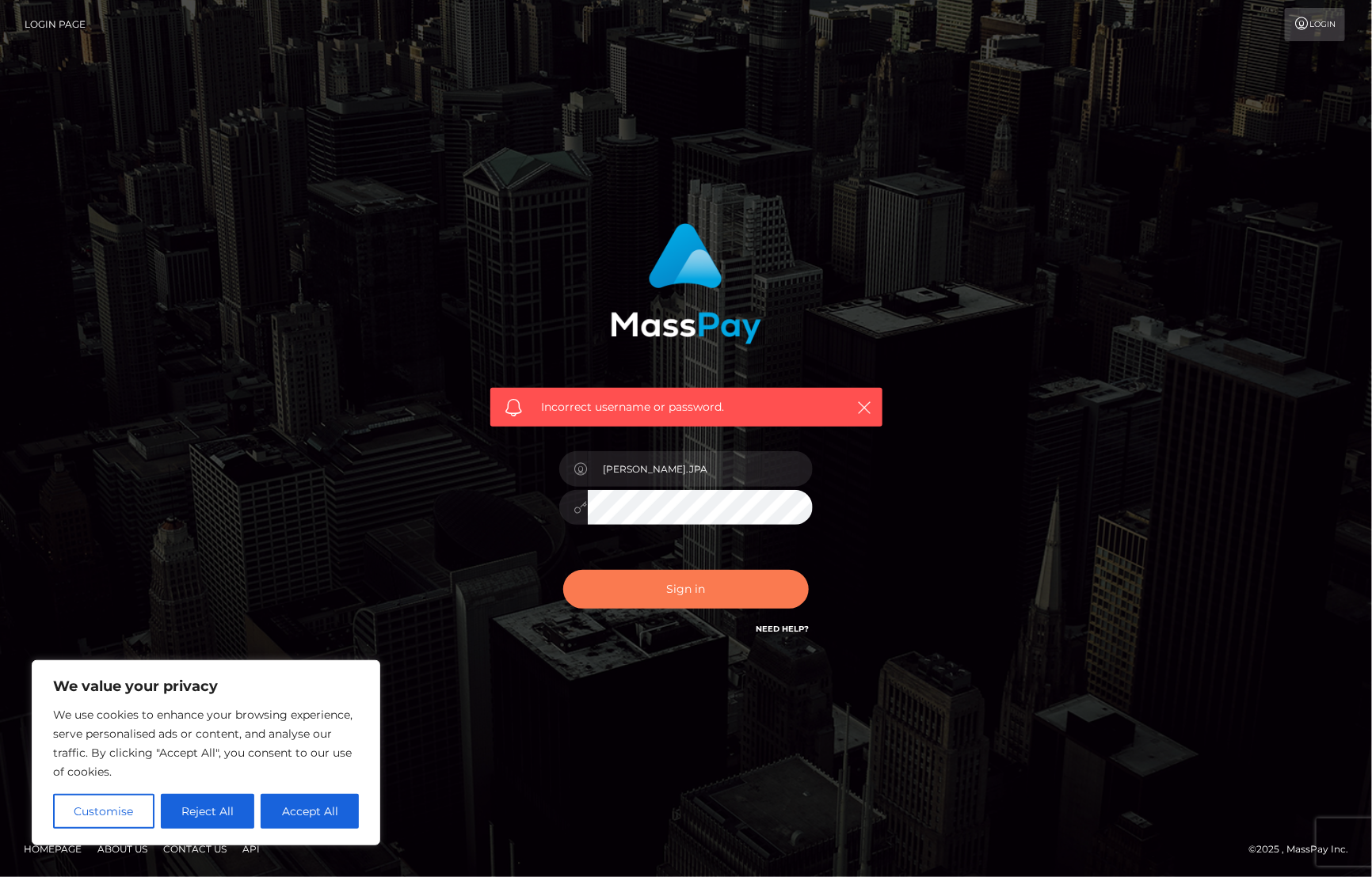
click at [679, 589] on button "Sign in" at bounding box center [686, 589] width 245 height 39
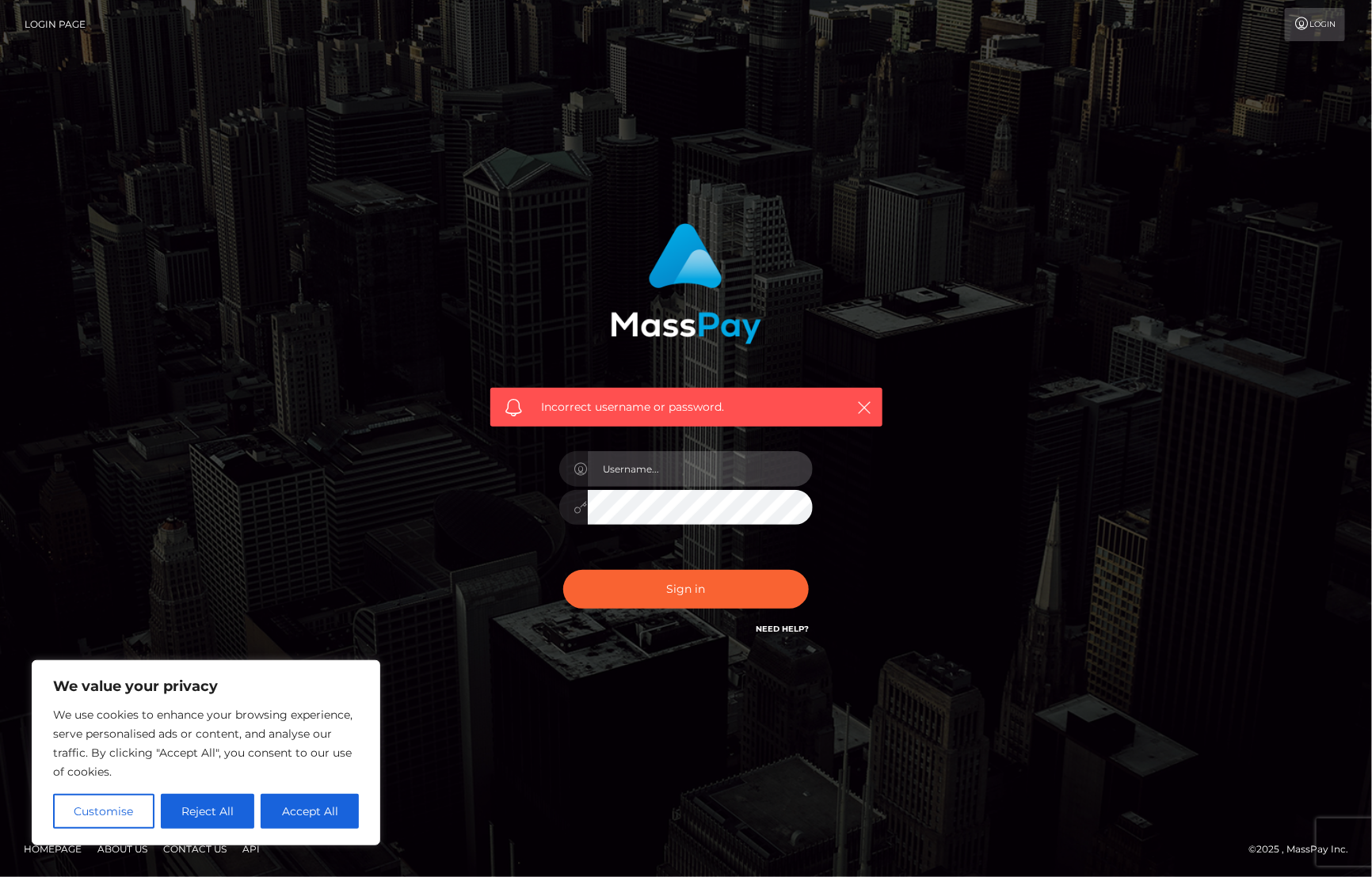
click at [668, 469] on input "text" at bounding box center [700, 469] width 225 height 36
type input "CyrusJP"
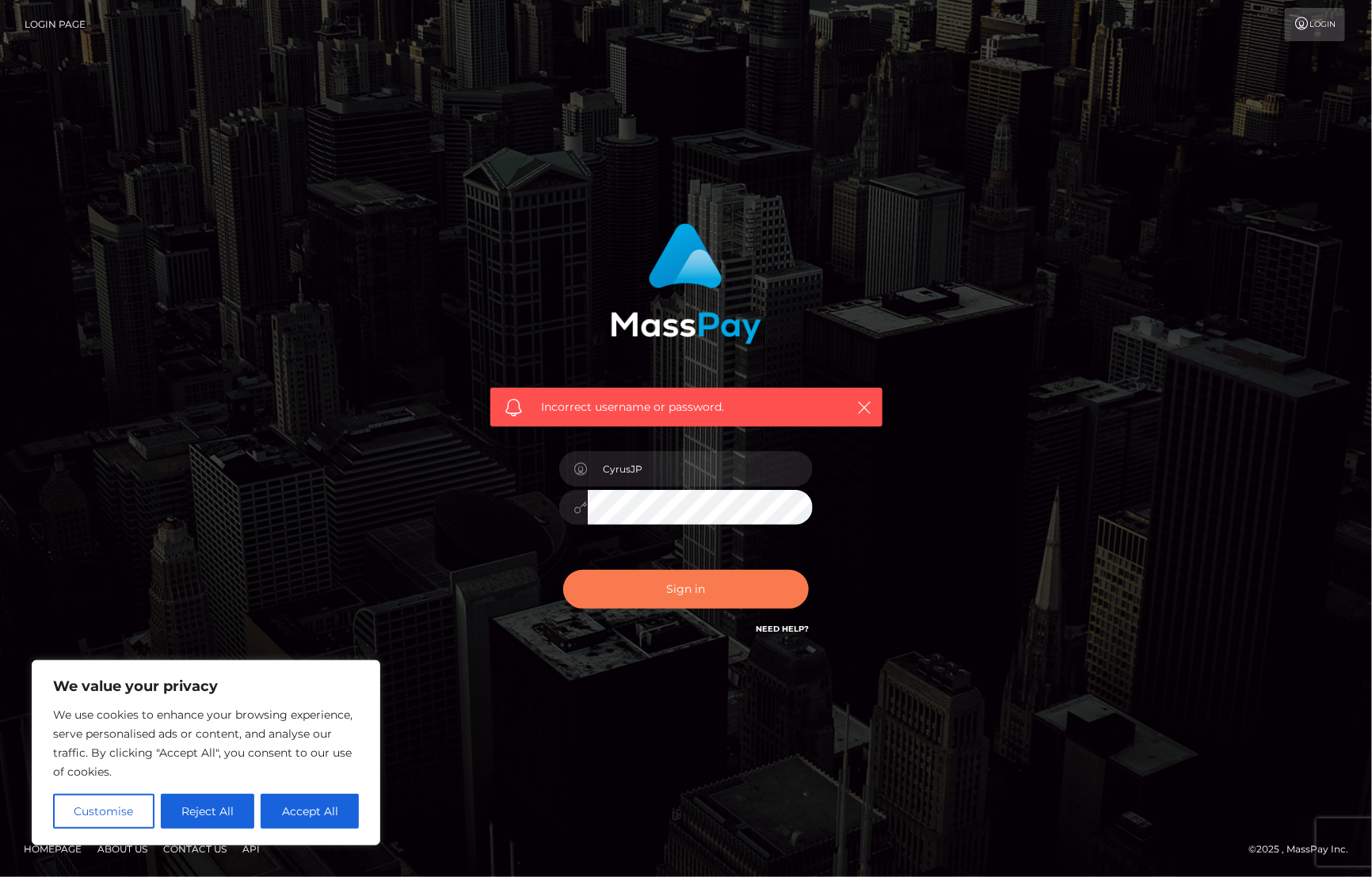
click at [665, 596] on button "Sign in" at bounding box center [686, 589] width 245 height 39
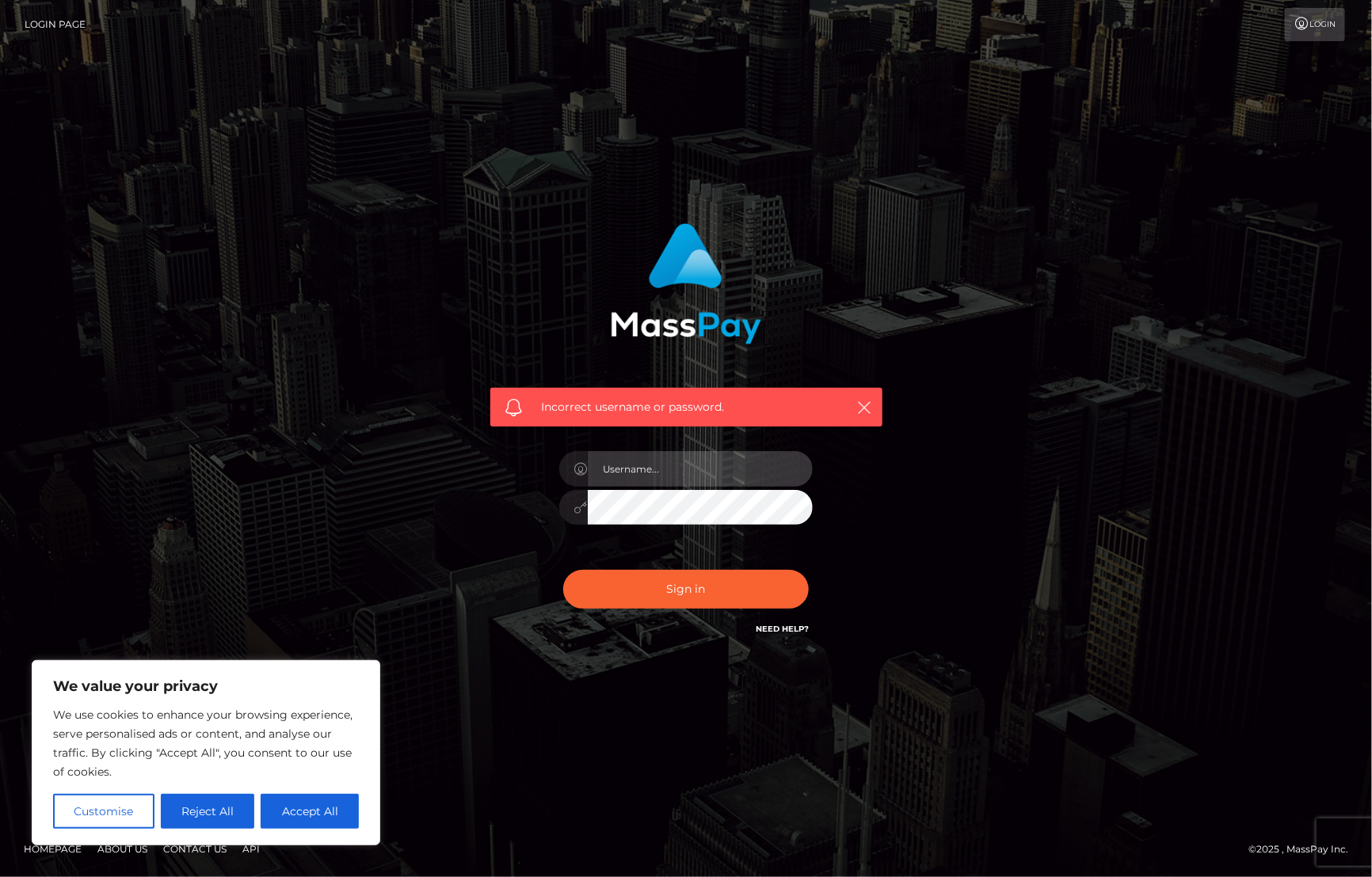
click at [699, 471] on input "text" at bounding box center [700, 469] width 225 height 36
type input "[PERSON_NAME].Silversocial"
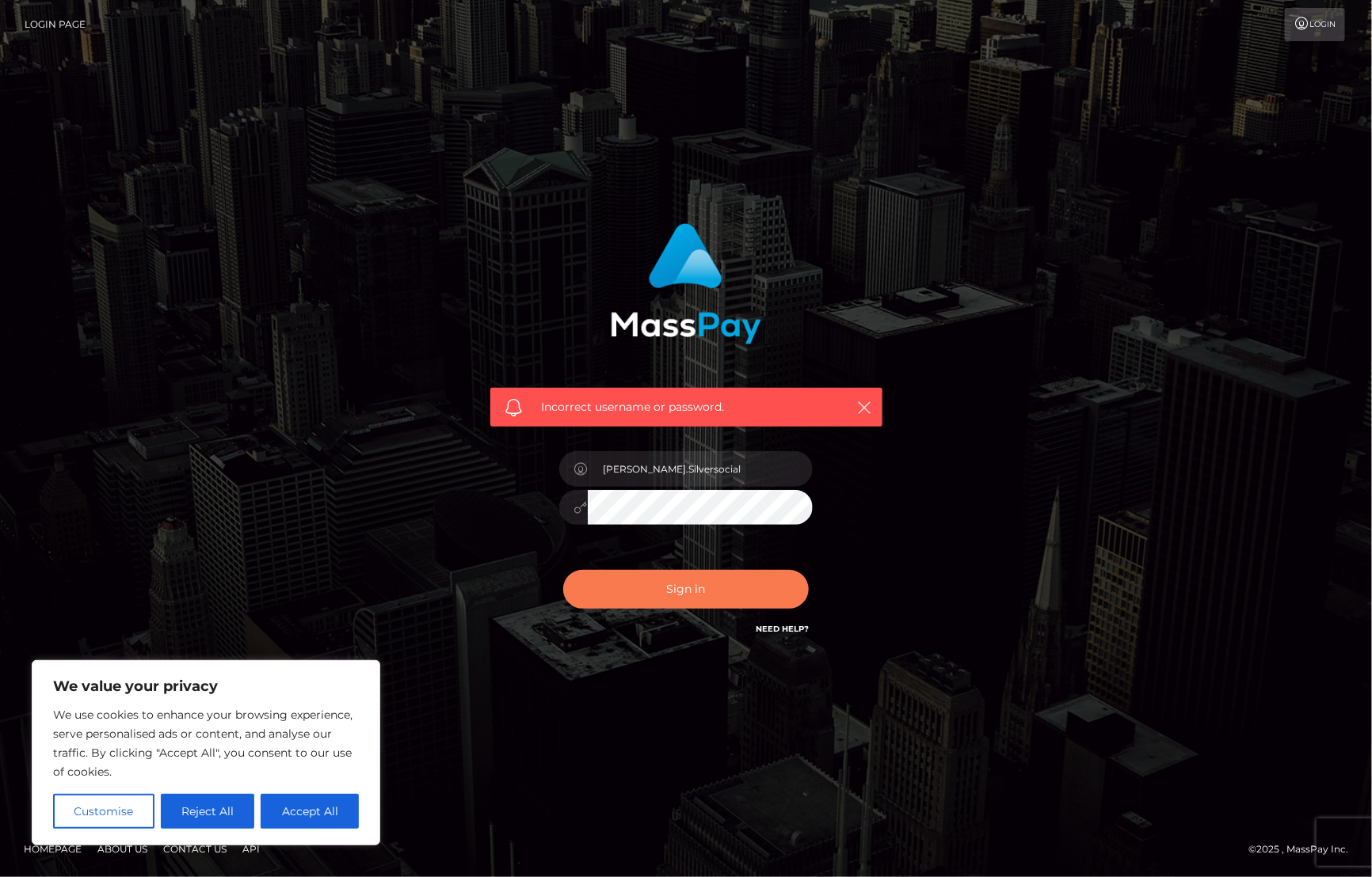
click at [641, 578] on button "Sign in" at bounding box center [686, 589] width 245 height 39
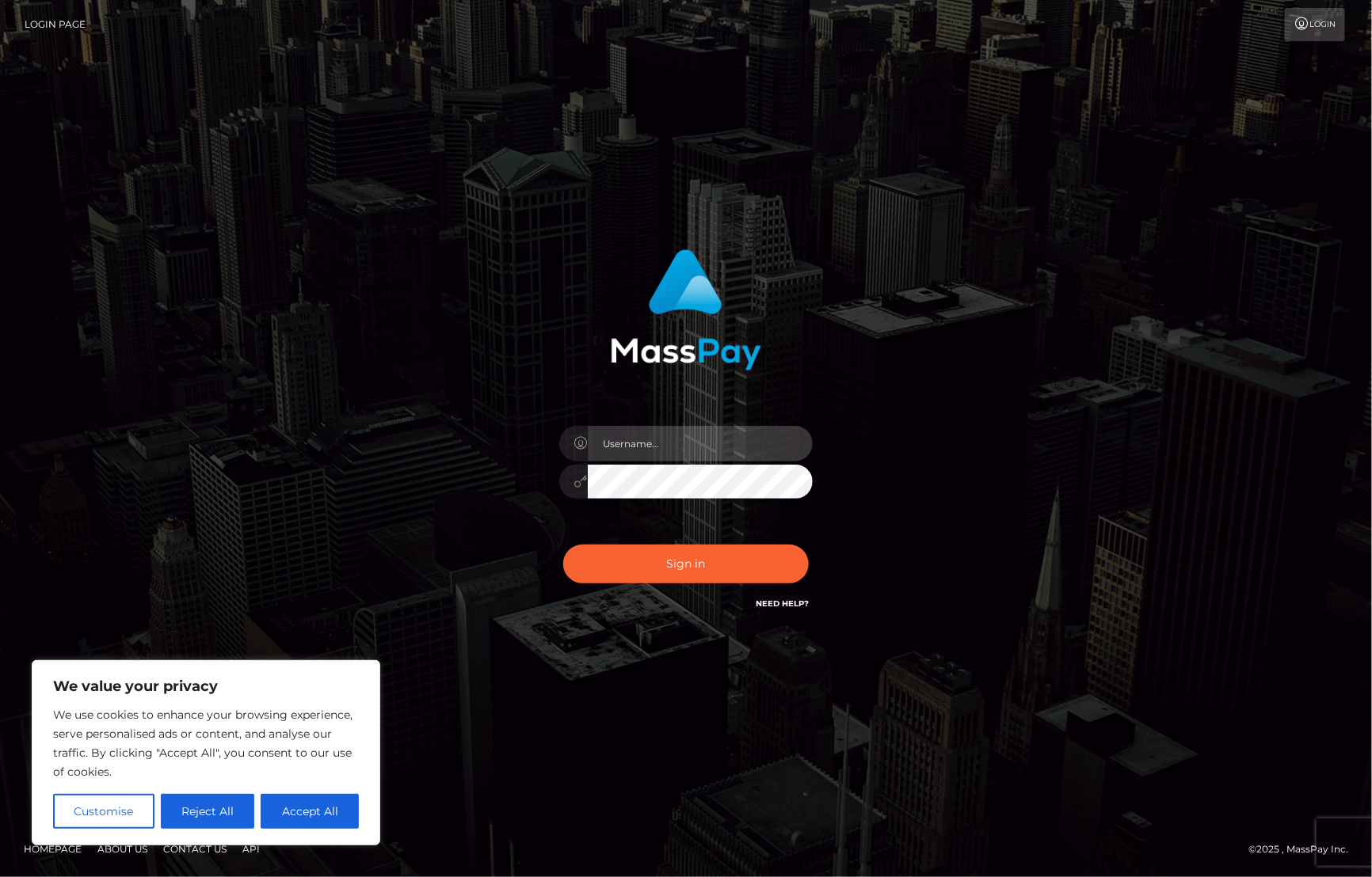
click at [684, 426] on input "text" at bounding box center [700, 444] width 225 height 36
type input "[PERSON_NAME].Silversocial"
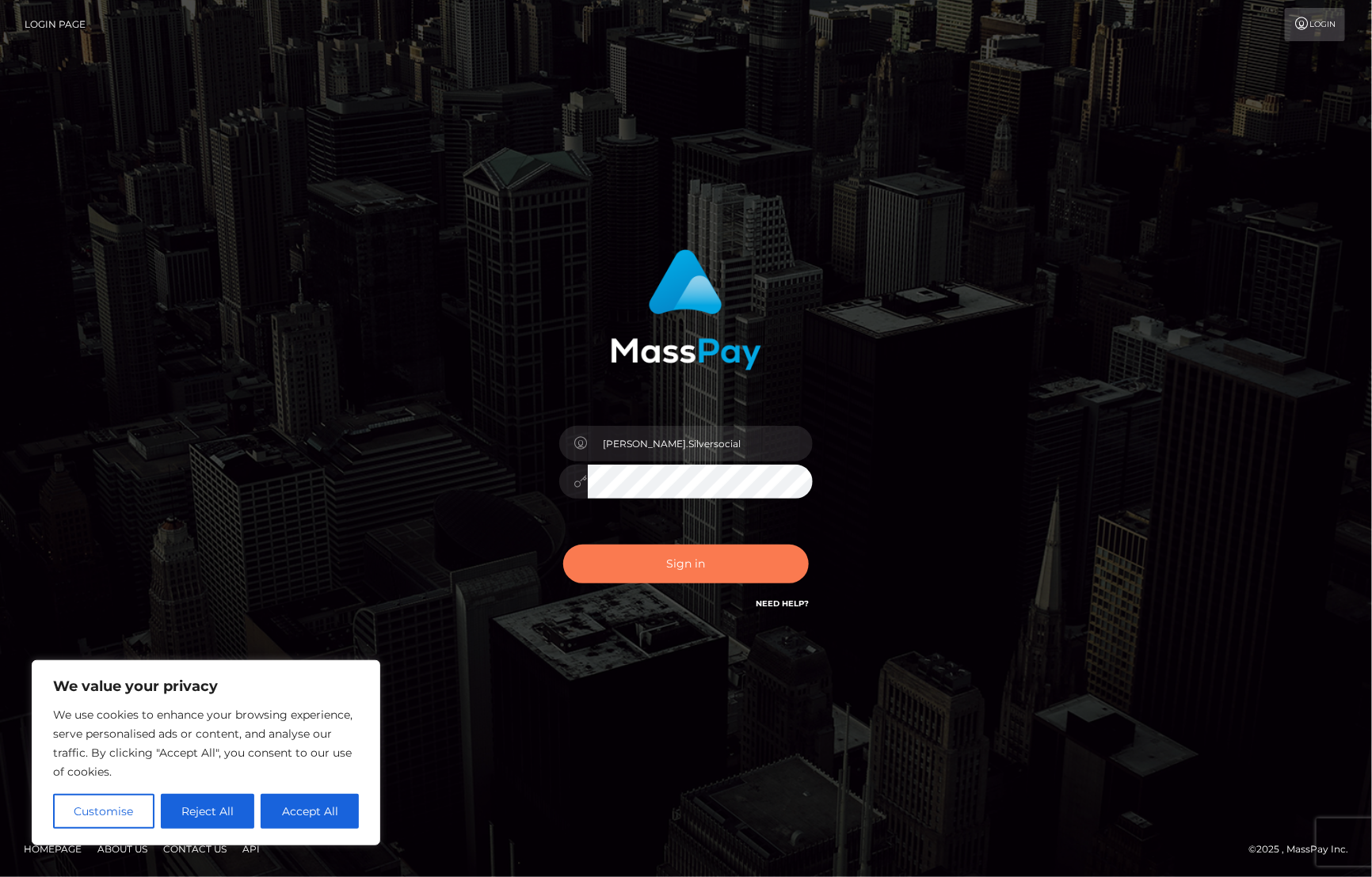
click at [678, 552] on button "Sign in" at bounding box center [686, 565] width 245 height 39
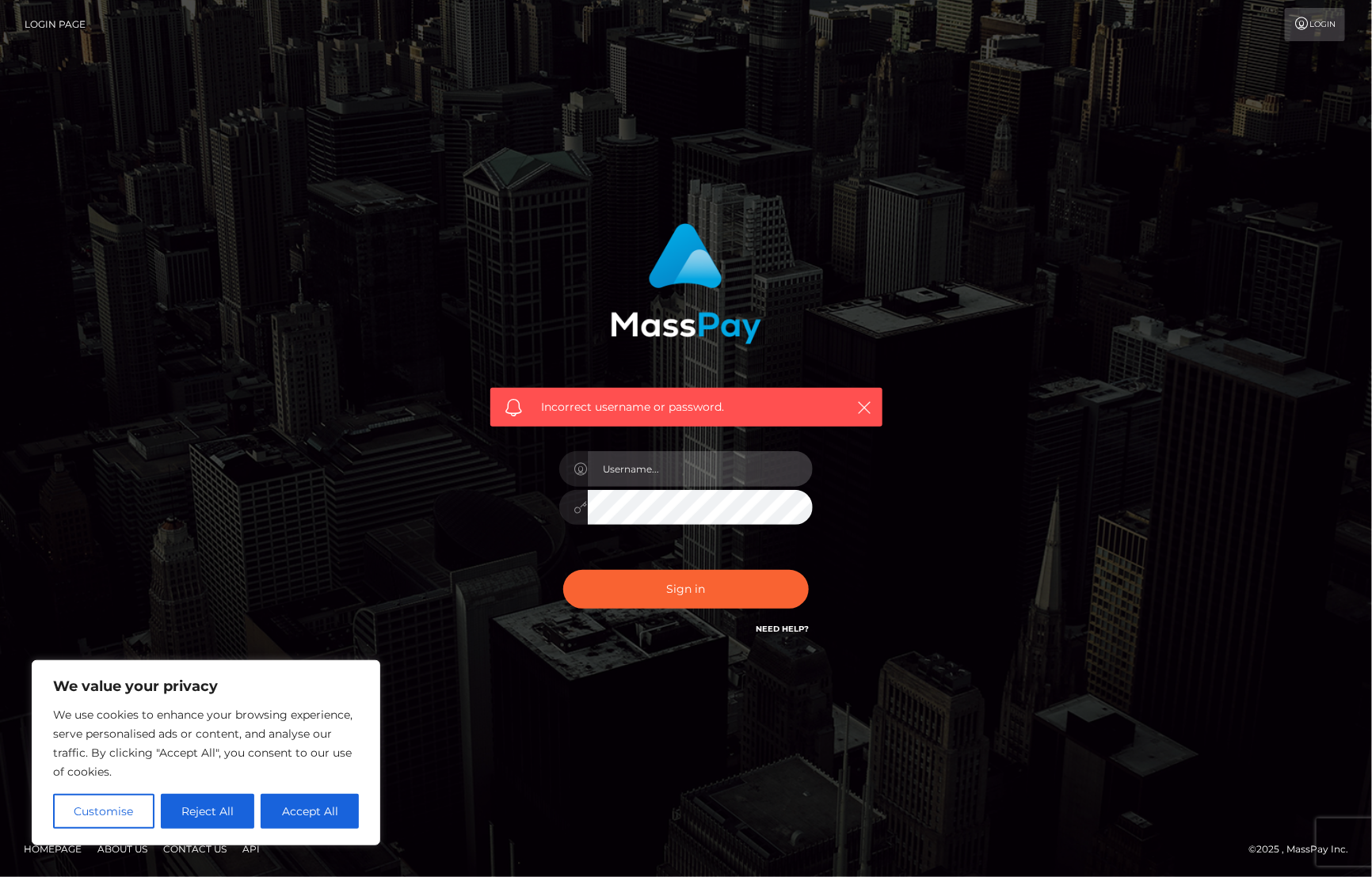
click at [685, 475] on input "text" at bounding box center [700, 469] width 225 height 36
type input "Cyrus.Silversocial"
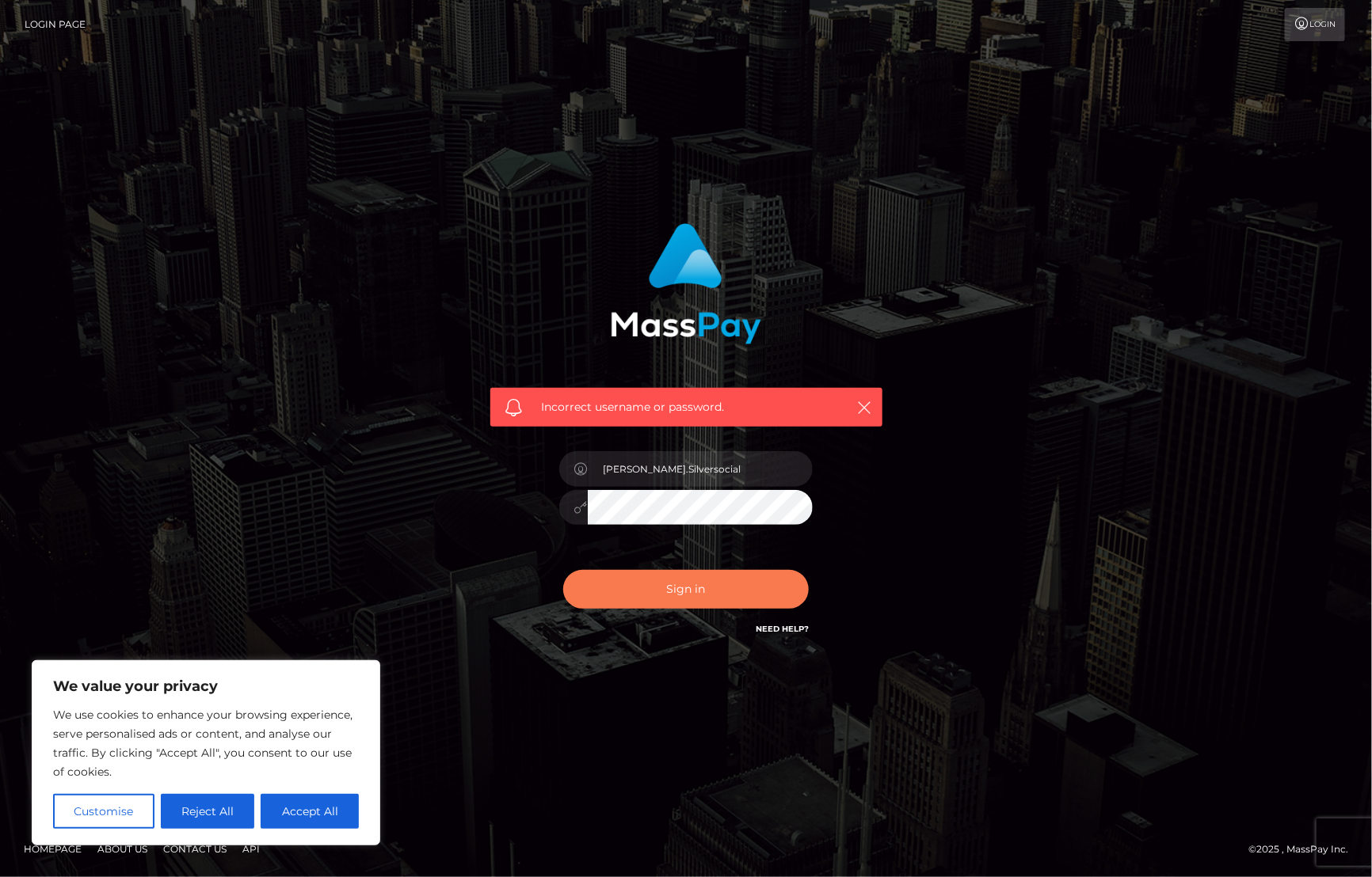
click at [642, 589] on button "Sign in" at bounding box center [686, 589] width 245 height 39
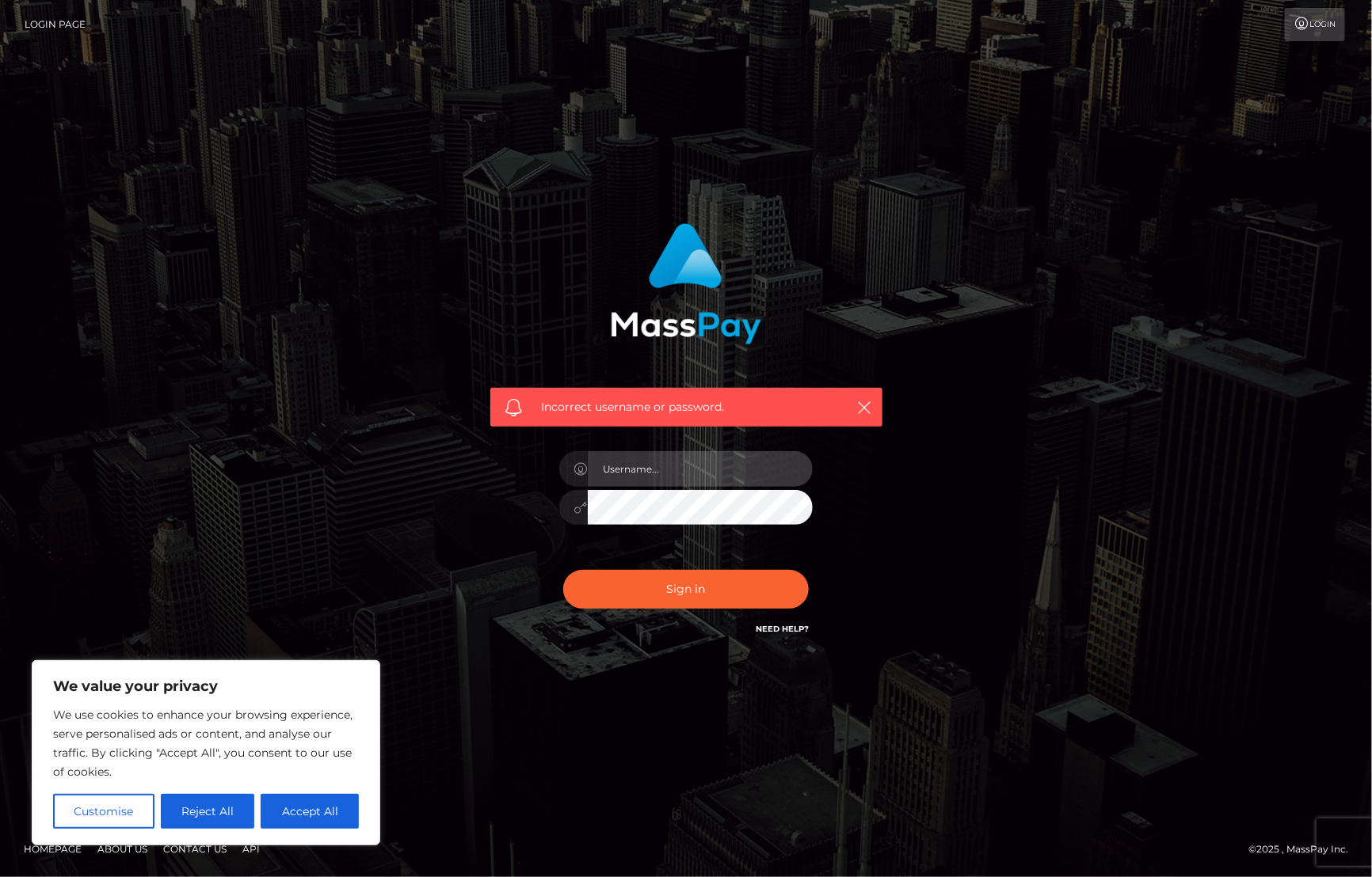
click at [674, 464] on input "text" at bounding box center [700, 469] width 225 height 36
paste input "[PERSON_NAME][EMAIL_ADDRESS][DOMAIN_NAME]"
type input "[PERSON_NAME][EMAIL_ADDRESS][DOMAIN_NAME]"
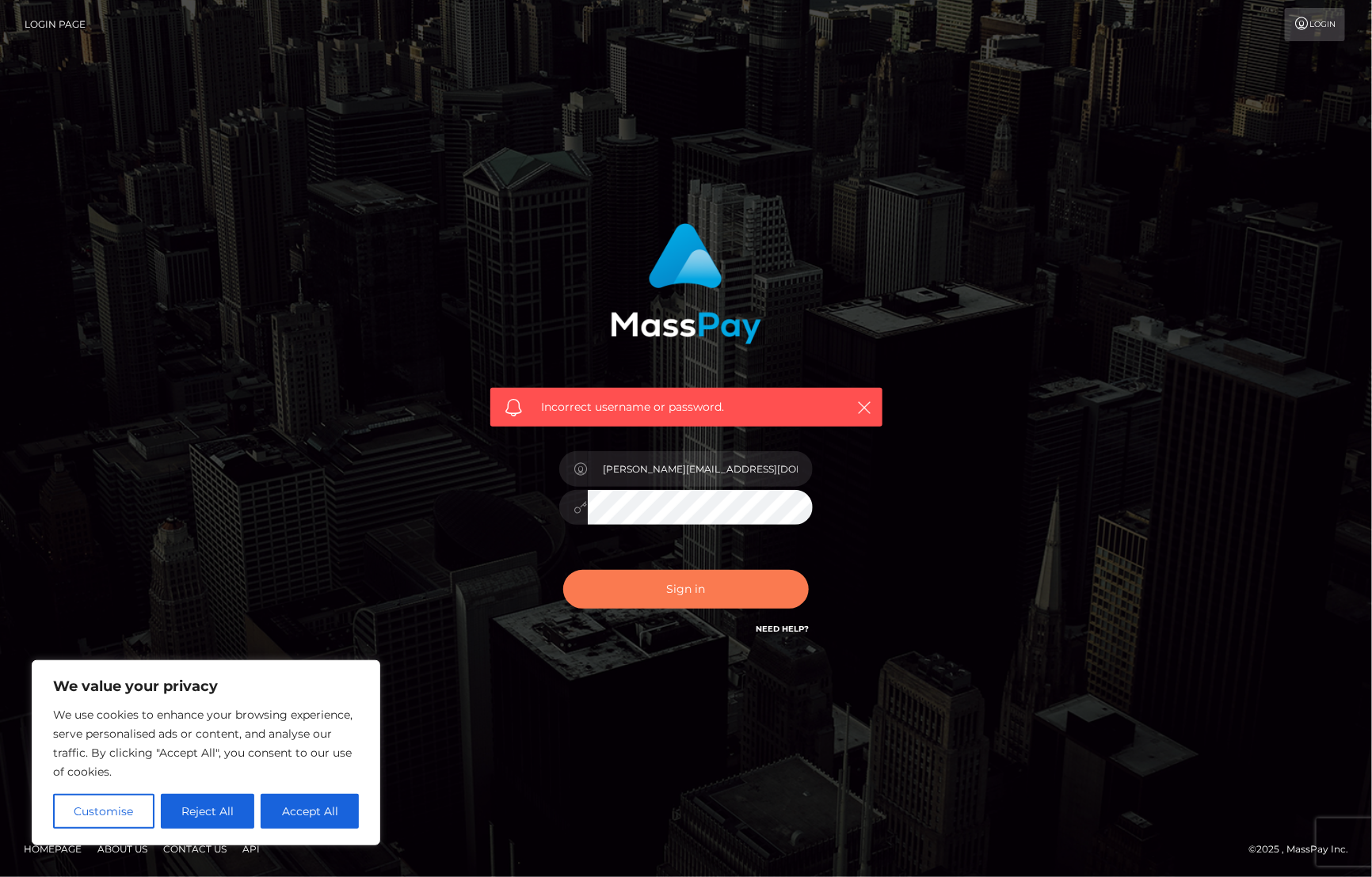
click at [675, 584] on button "Sign in" at bounding box center [686, 589] width 245 height 39
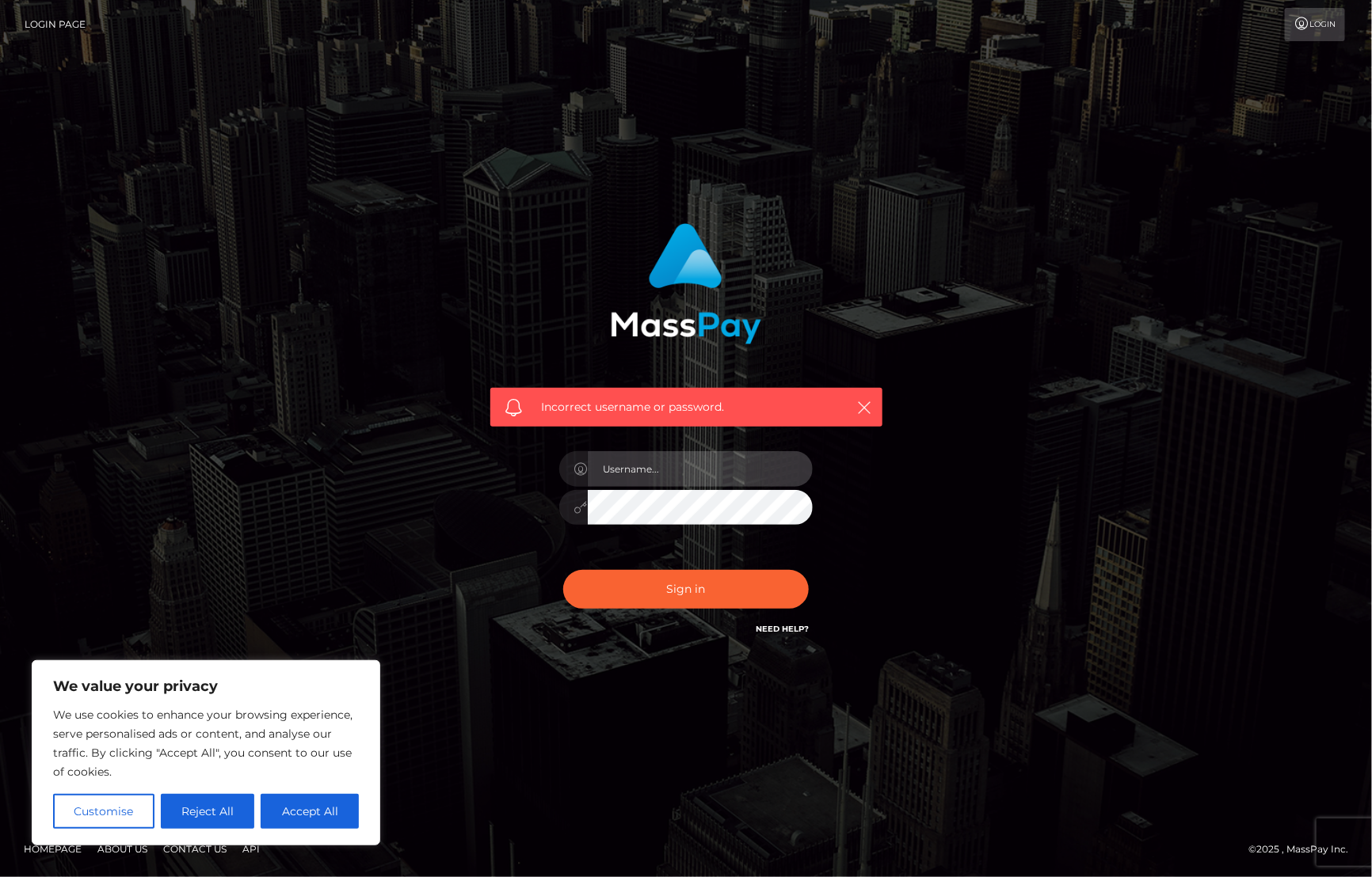
click at [665, 468] on input "text" at bounding box center [700, 469] width 225 height 36
paste input "[PERSON_NAME][EMAIL_ADDRESS][DOMAIN_NAME]"
type input "[PERSON_NAME][EMAIL_ADDRESS][DOMAIN_NAME]"
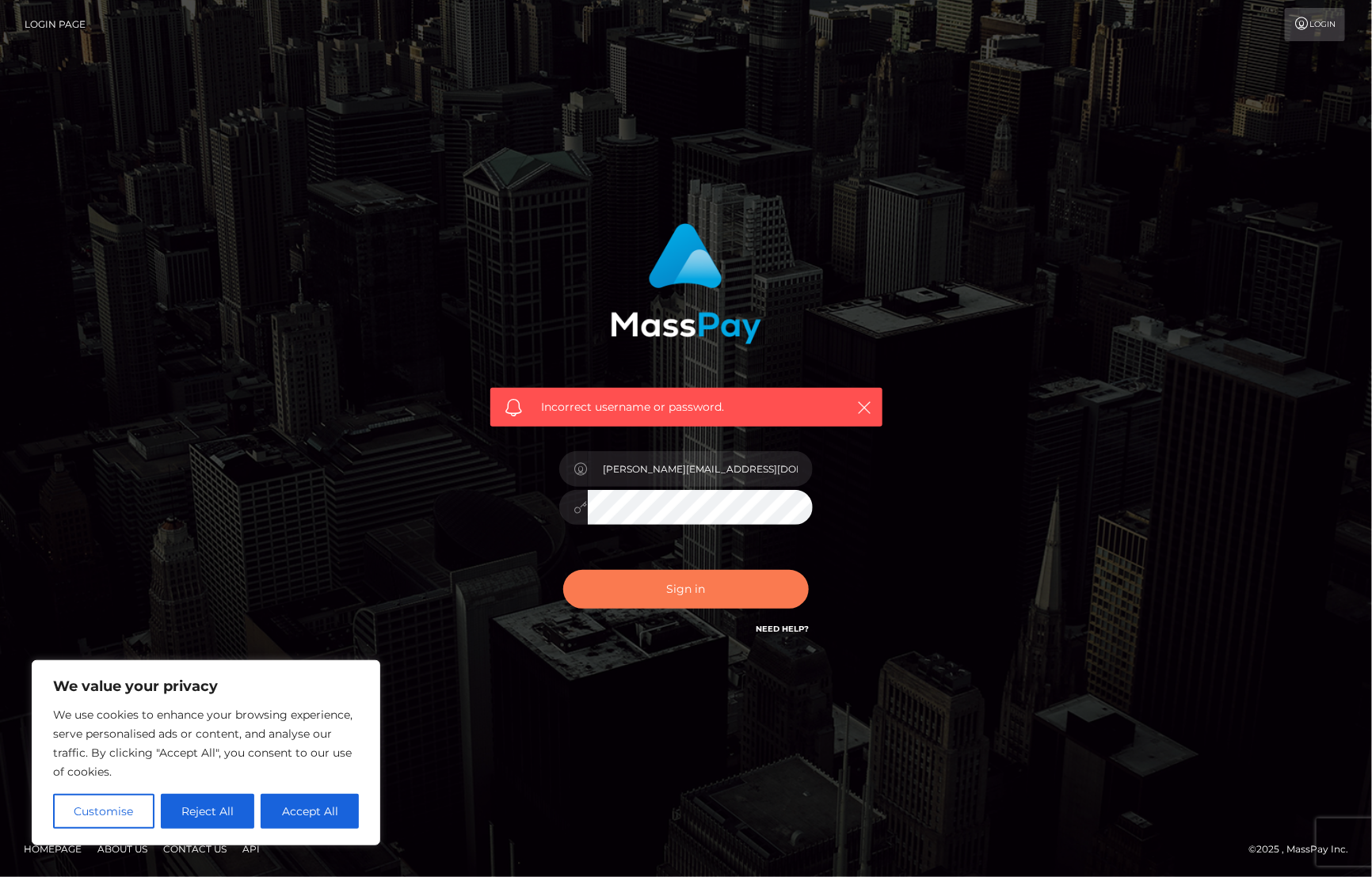
click at [679, 586] on button "Sign in" at bounding box center [686, 589] width 245 height 39
